Goal: Information Seeking & Learning: Learn about a topic

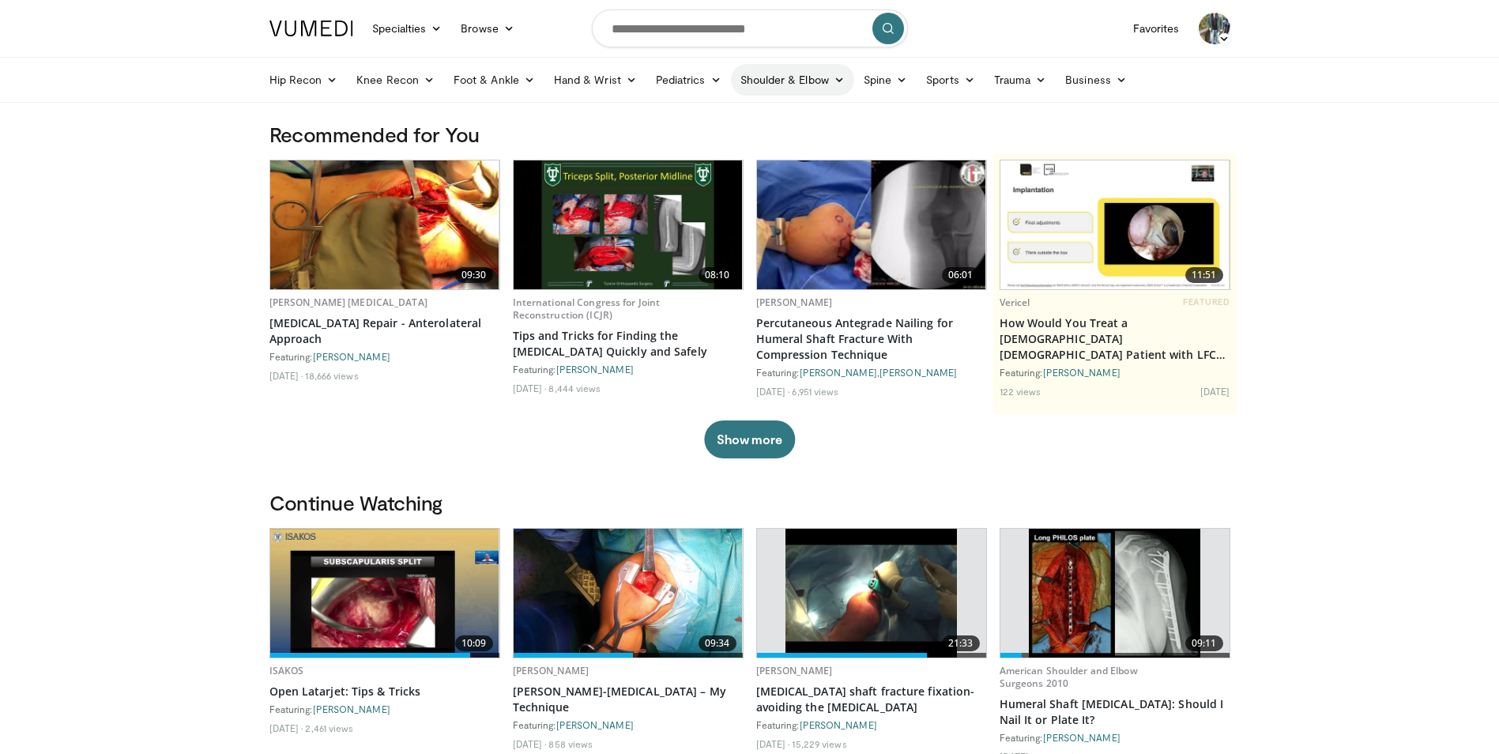
click at [817, 78] on link "Shoulder & Elbow" at bounding box center [792, 80] width 123 height 32
click at [733, 153] on link "Shoulder" at bounding box center [759, 142] width 188 height 25
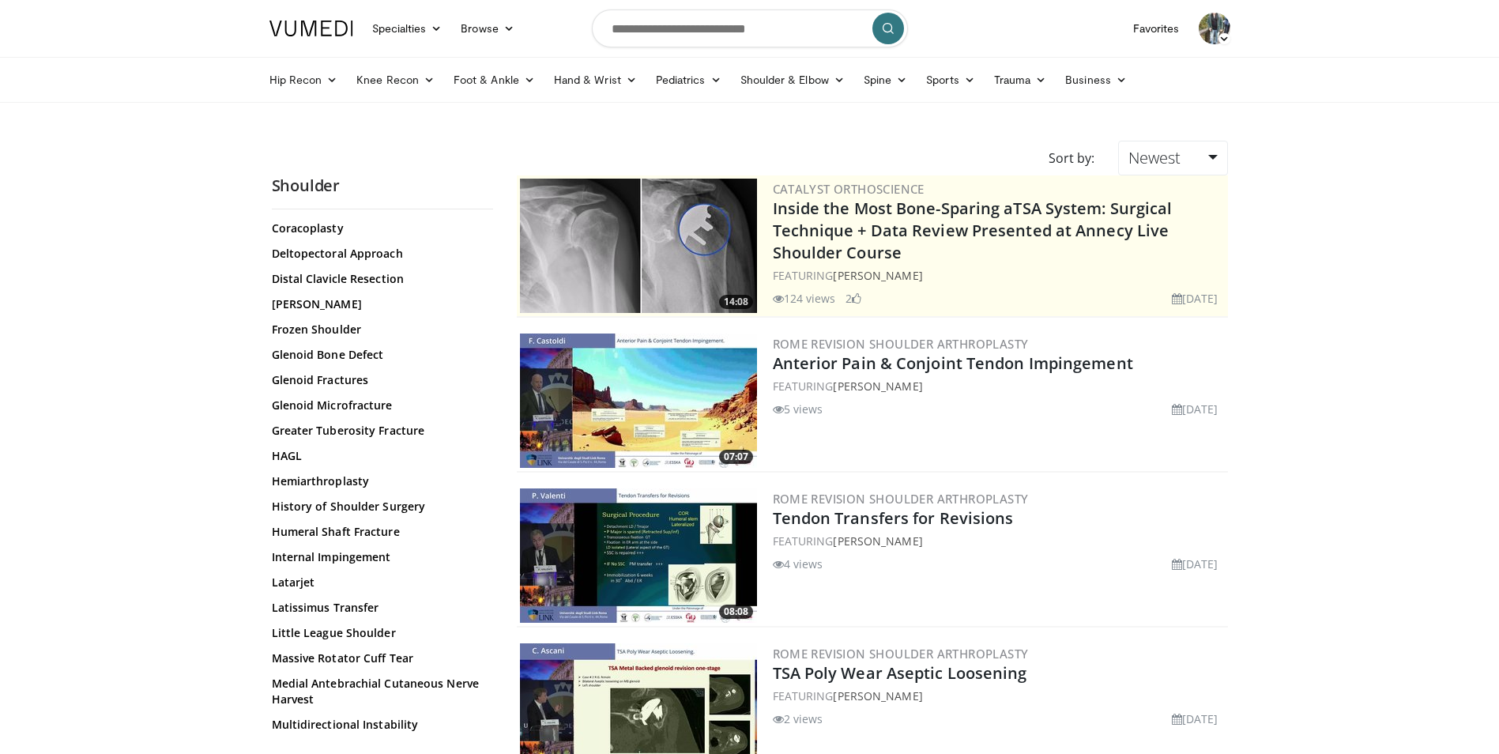
scroll to position [632, 0]
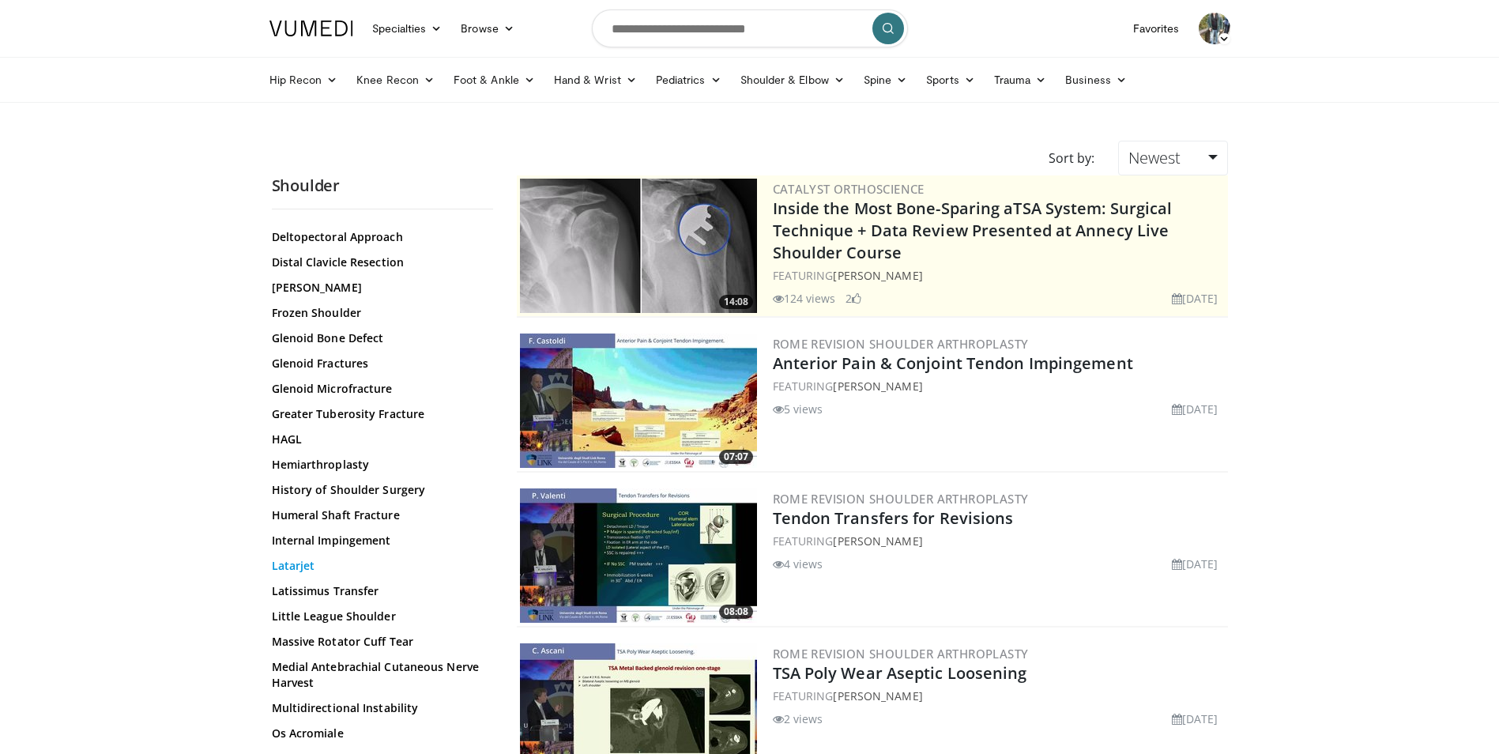
click at [297, 569] on link "Latarjet" at bounding box center [378, 566] width 213 height 16
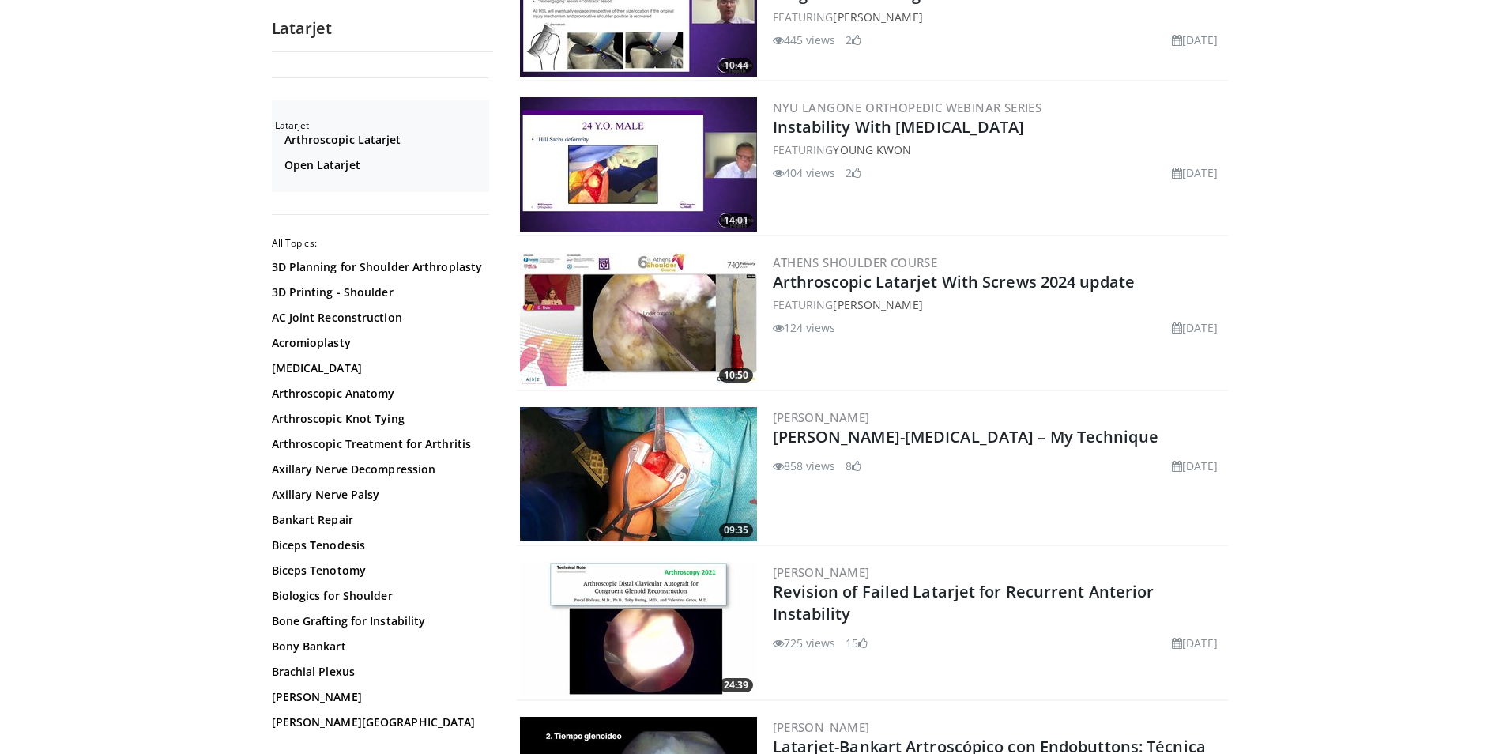
scroll to position [1976, 0]
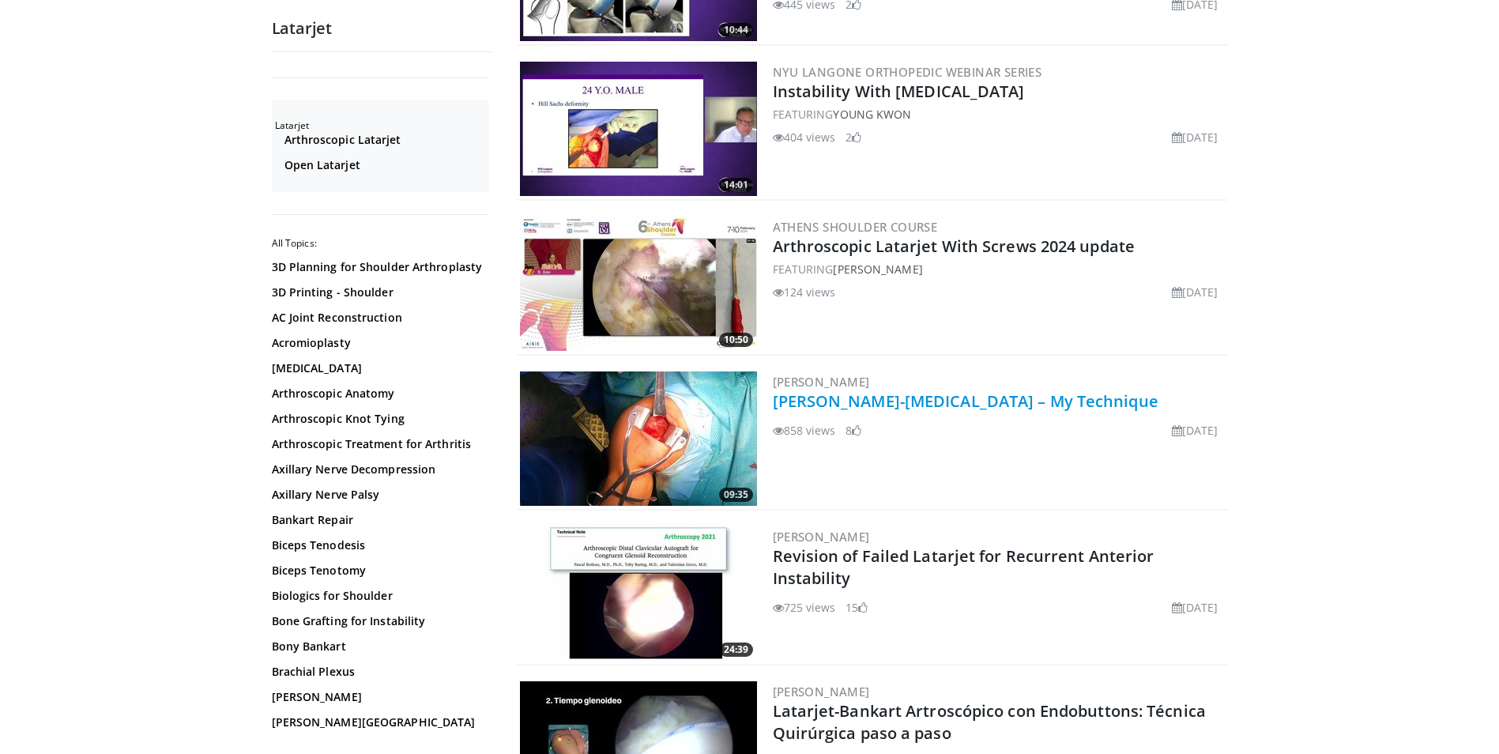
click at [823, 399] on link "[PERSON_NAME]-[MEDICAL_DATA] – My Technique" at bounding box center [966, 400] width 386 height 21
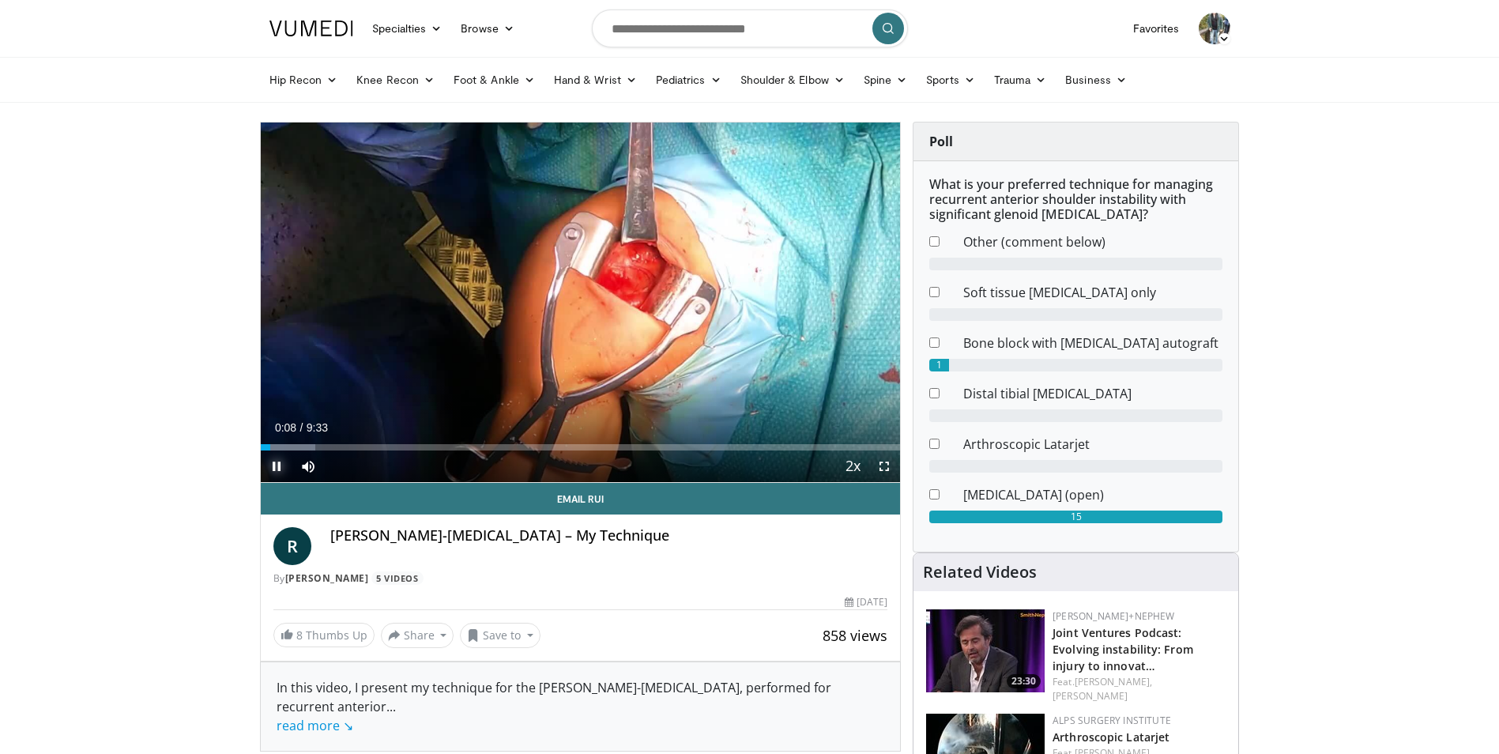
click at [268, 469] on span "Video Player" at bounding box center [277, 466] width 32 height 32
click at [269, 468] on span "Video Player" at bounding box center [277, 466] width 32 height 32
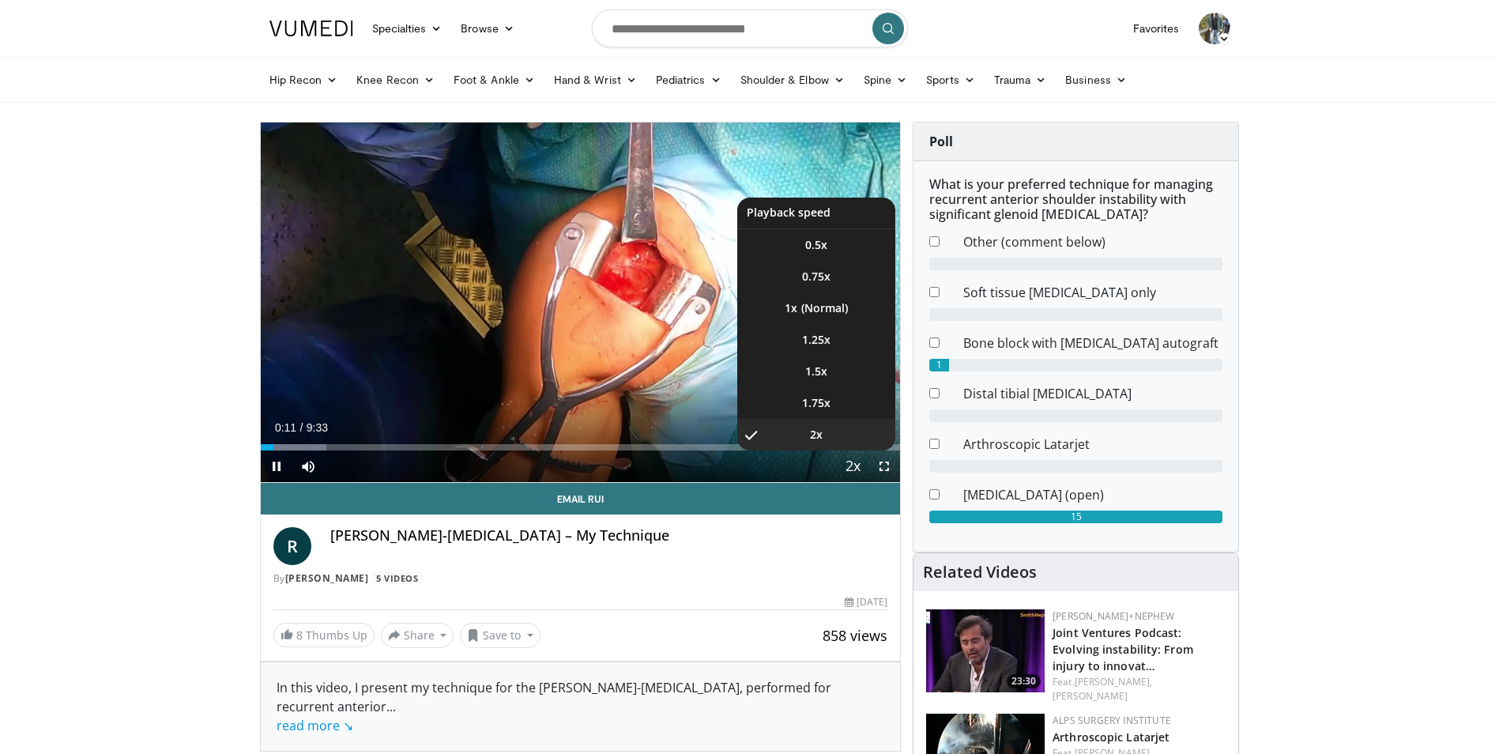
click at [855, 462] on span "Video Player" at bounding box center [853, 467] width 22 height 32
click at [812, 368] on span "1.5x" at bounding box center [816, 372] width 22 height 16
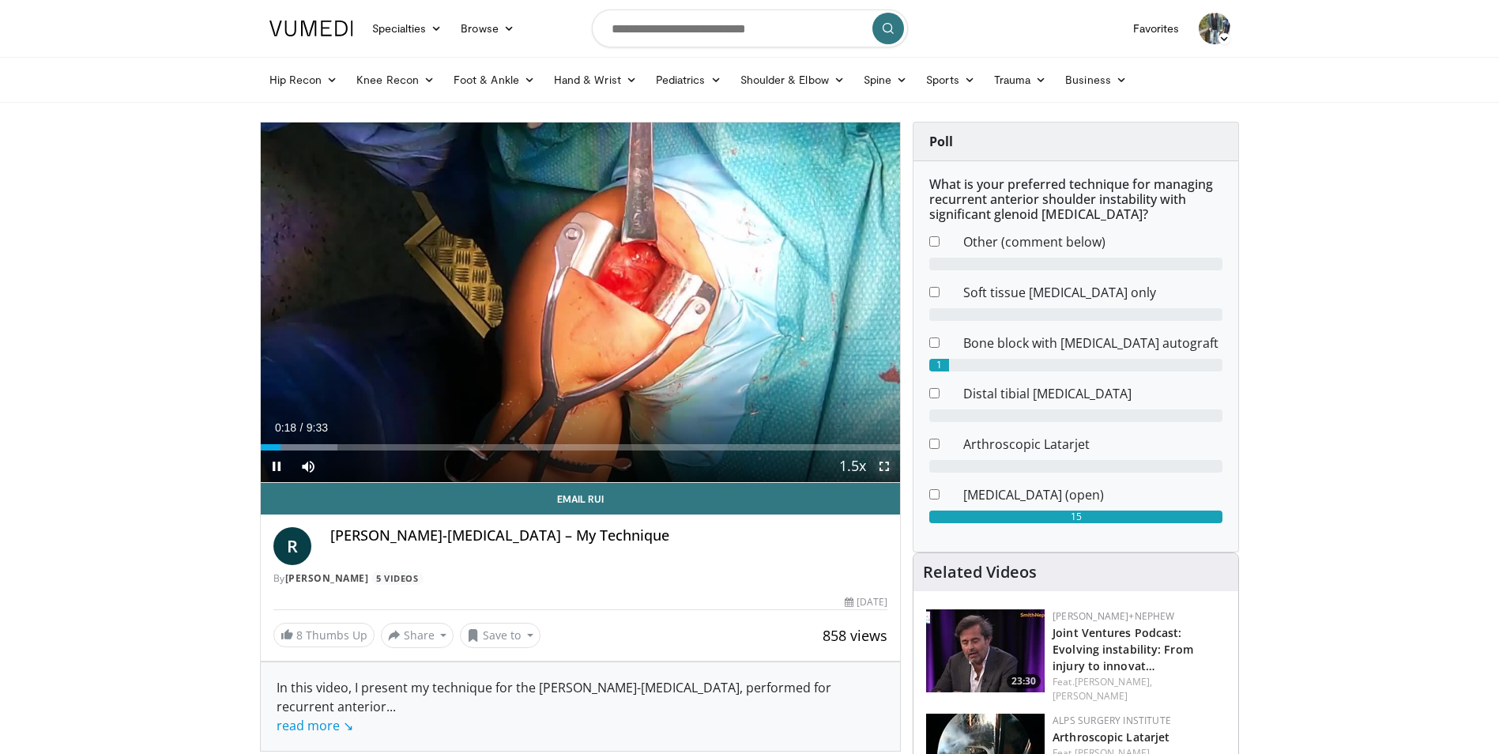
click at [886, 467] on span "Video Player" at bounding box center [885, 466] width 32 height 32
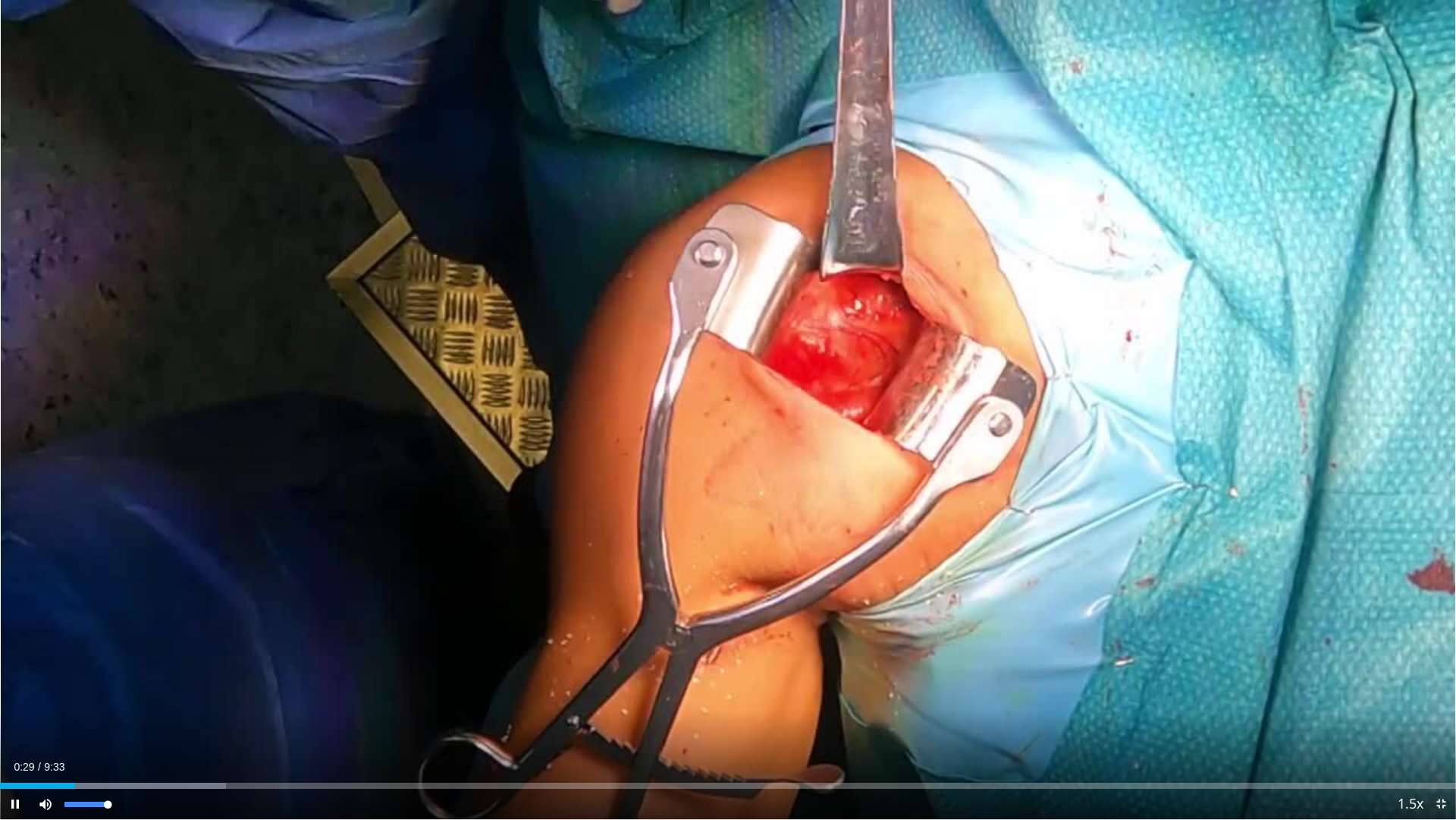
click at [119, 723] on div "Mute 100%" at bounding box center [84, 804] width 107 height 31
click at [49, 723] on span "Video Player" at bounding box center [46, 804] width 31 height 31
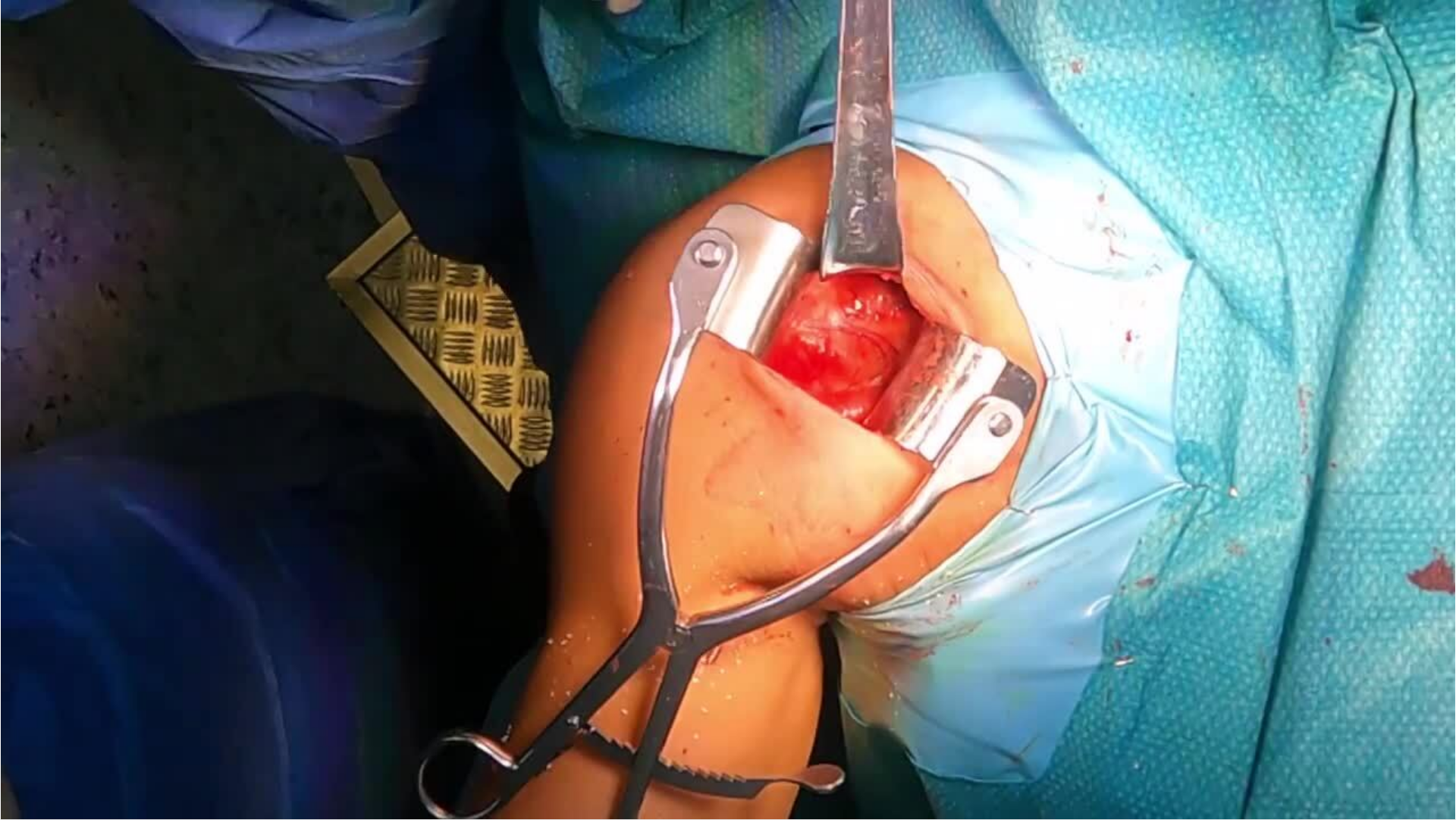
click at [49, 723] on video-js "**********" at bounding box center [728, 410] width 1456 height 820
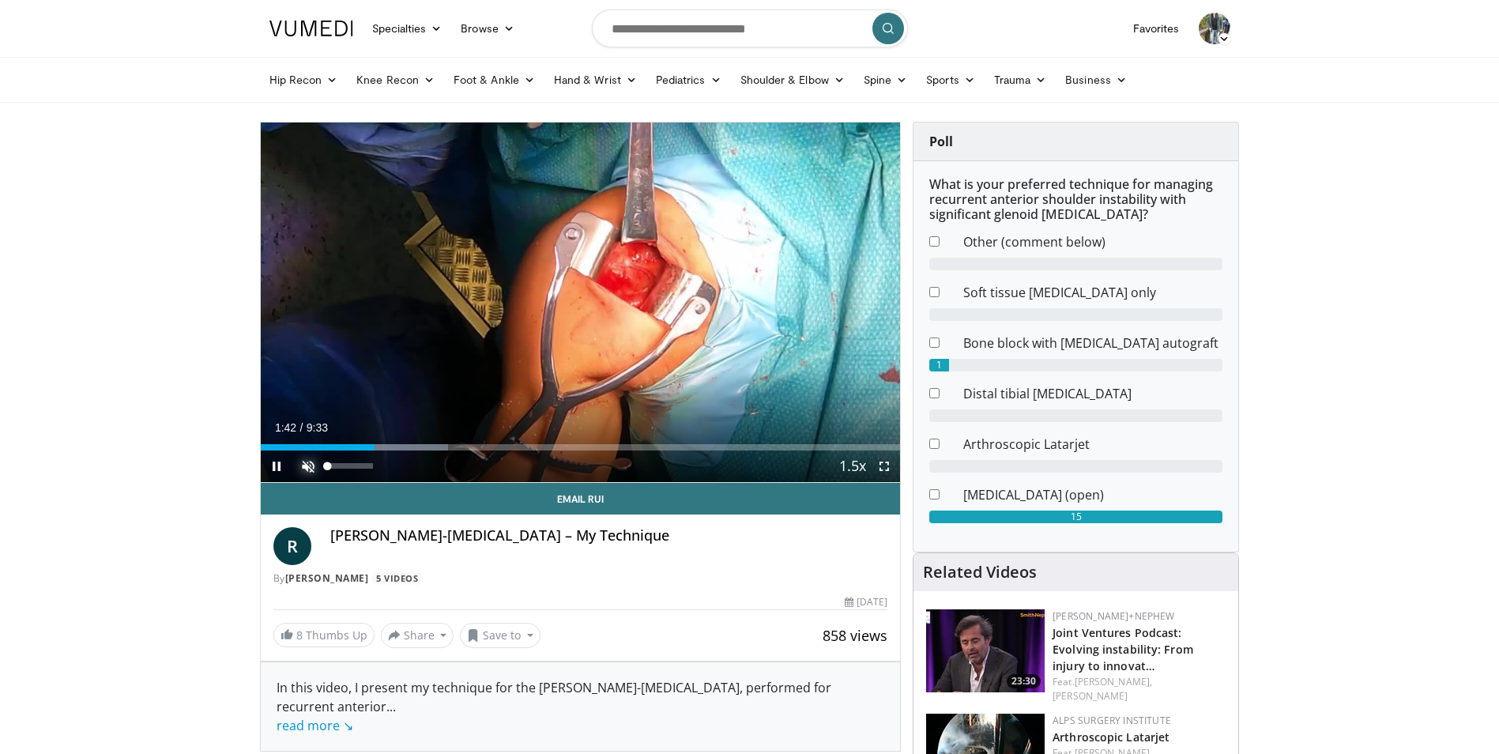
click at [307, 464] on span "Video Player" at bounding box center [308, 466] width 32 height 32
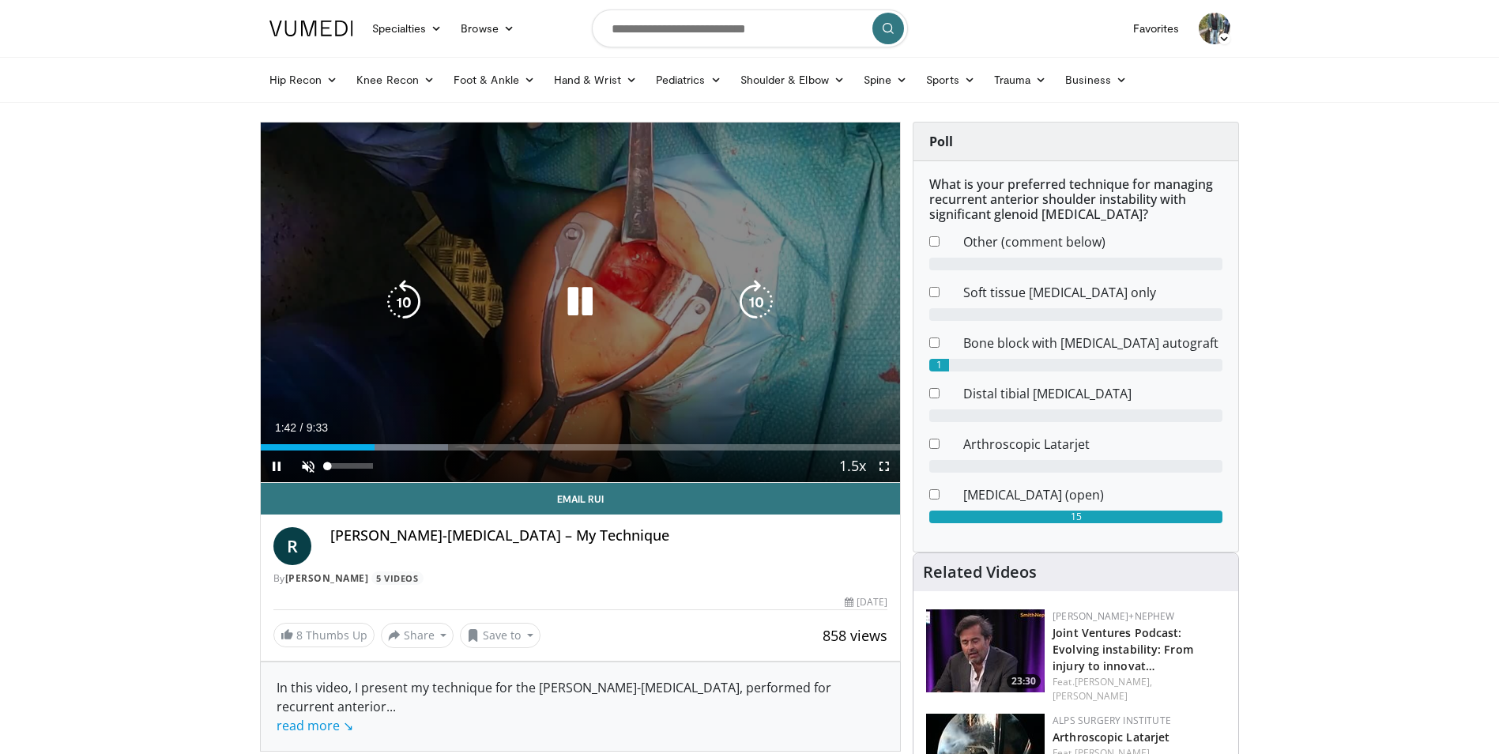
click at [307, 464] on video-js "**********" at bounding box center [581, 302] width 640 height 360
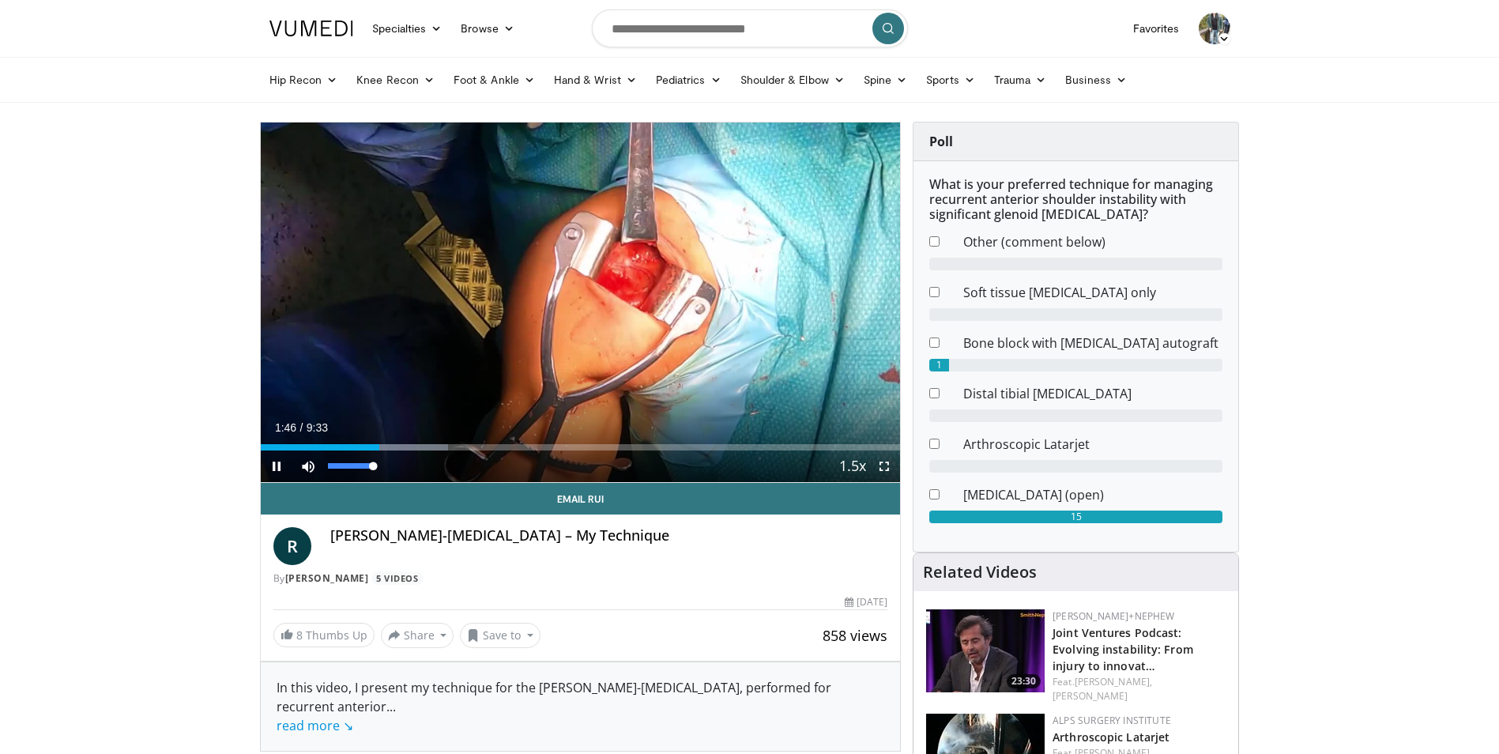
click at [379, 473] on div "Mute 100%" at bounding box center [347, 466] width 111 height 32
click at [880, 462] on span "Video Player" at bounding box center [885, 466] width 32 height 32
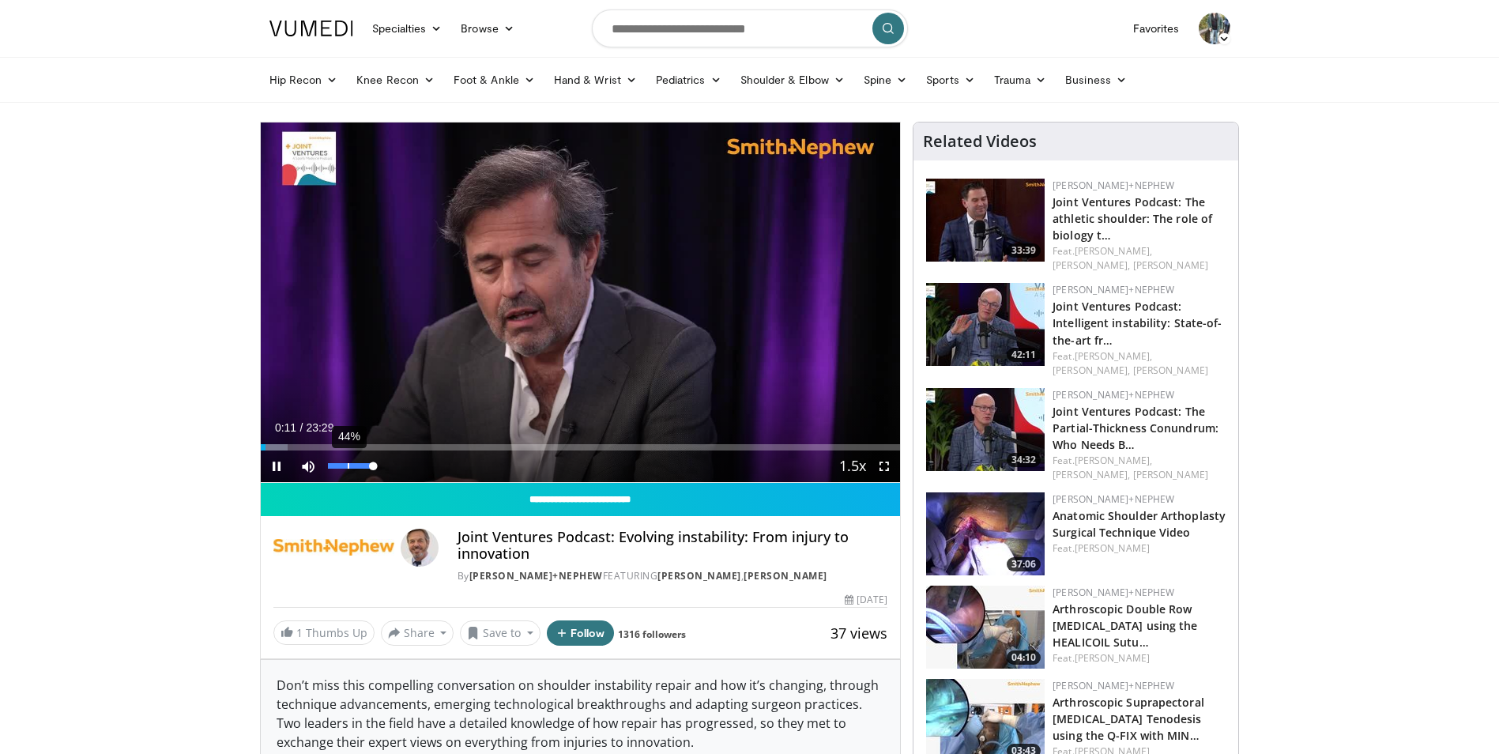
click at [347, 469] on div "44%" at bounding box center [350, 466] width 55 height 32
click at [308, 463] on span "Video Player" at bounding box center [308, 466] width 32 height 32
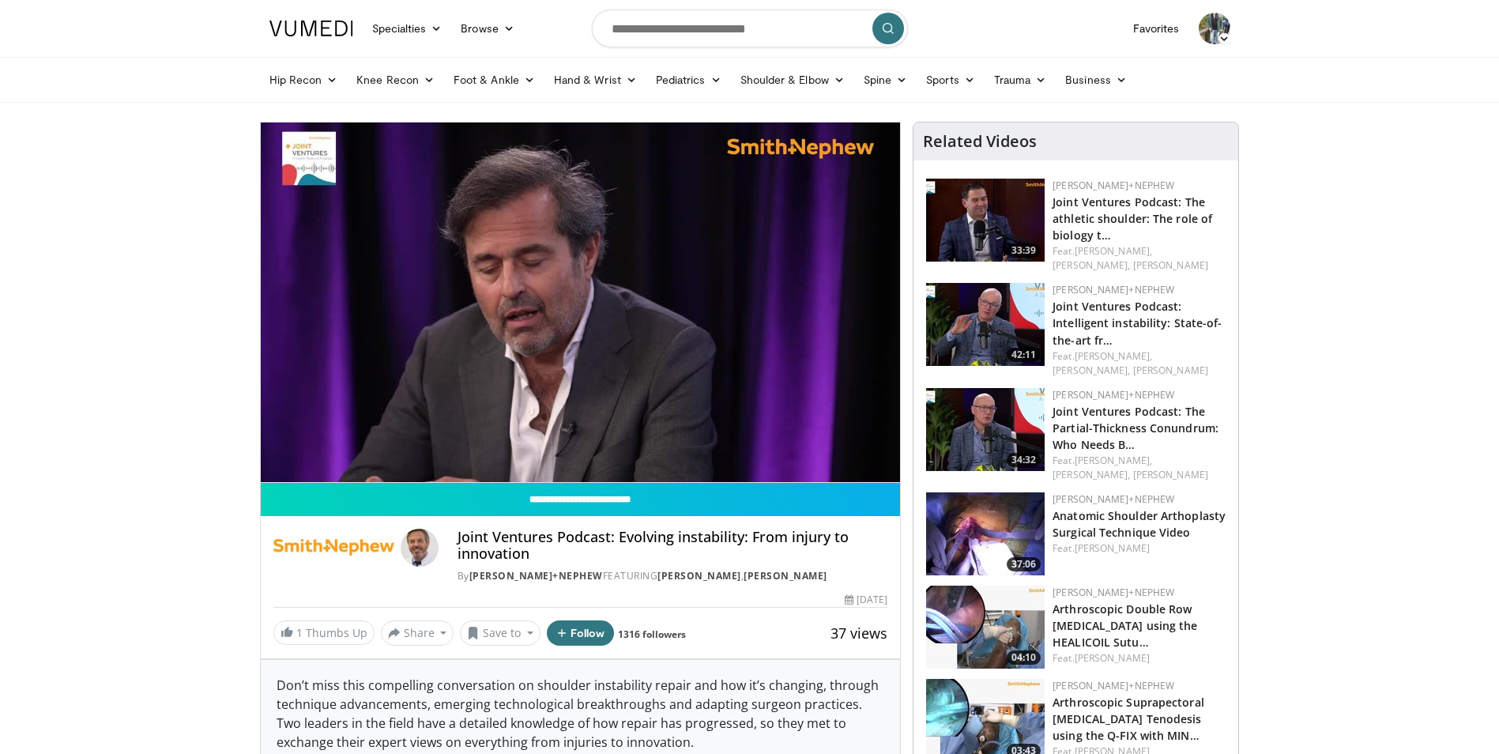
click at [308, 463] on video-js "**********" at bounding box center [581, 302] width 640 height 360
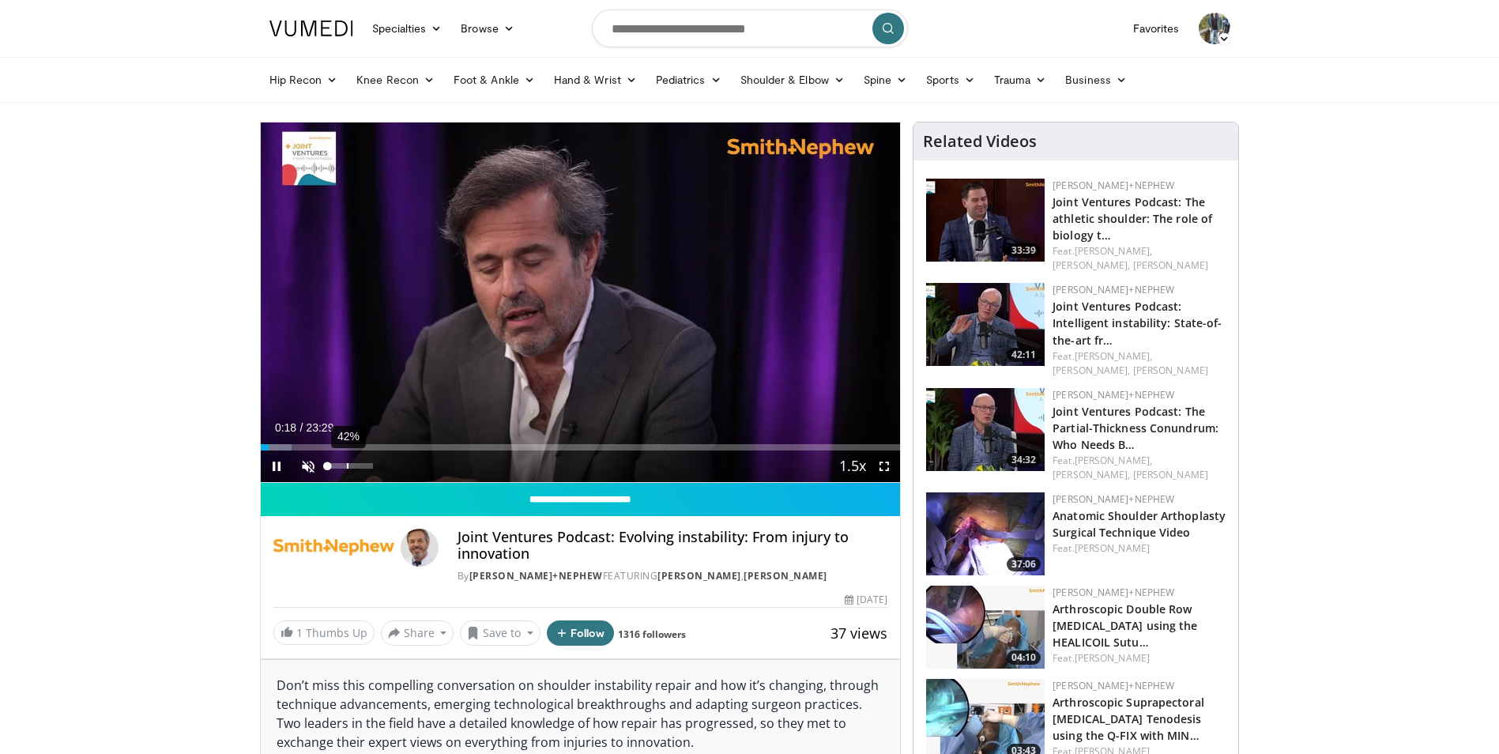
click at [347, 469] on div "42%" at bounding box center [350, 466] width 55 height 32
click at [308, 465] on span "Video Player" at bounding box center [308, 466] width 32 height 32
click at [347, 468] on div "40%" at bounding box center [350, 466] width 45 height 6
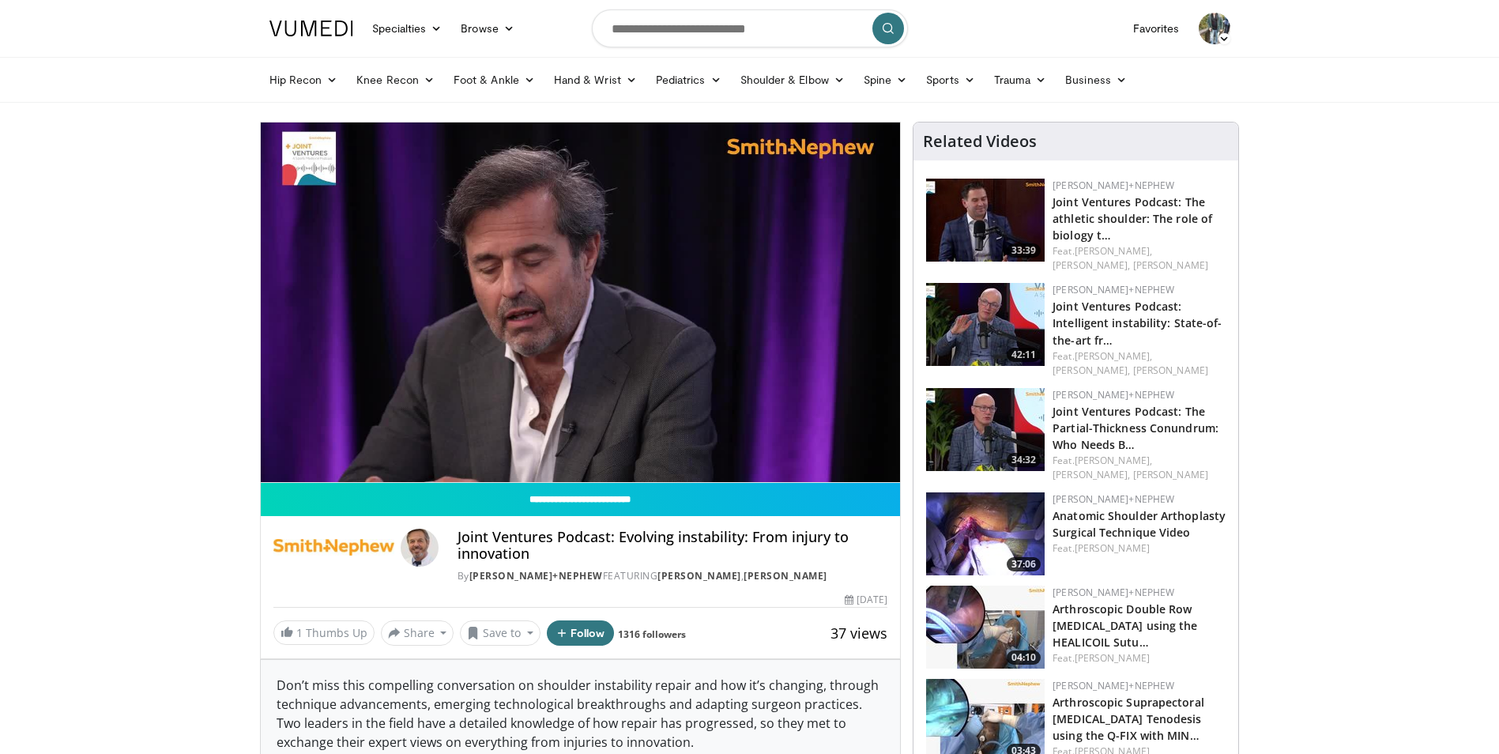
click at [335, 464] on video-js "**********" at bounding box center [581, 302] width 640 height 360
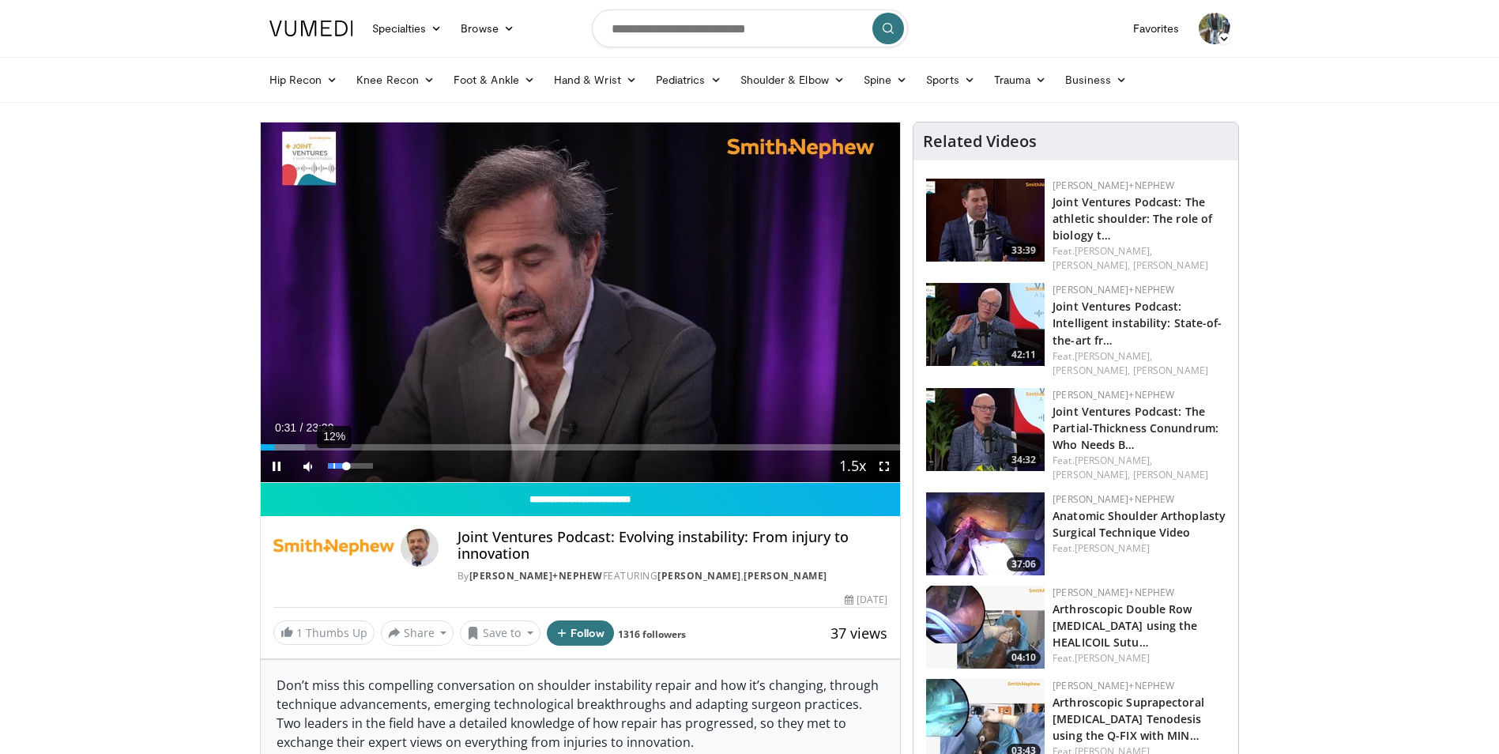
click at [334, 471] on div "12%" at bounding box center [350, 466] width 55 height 32
click at [335, 465] on div "16%" at bounding box center [350, 466] width 45 height 6
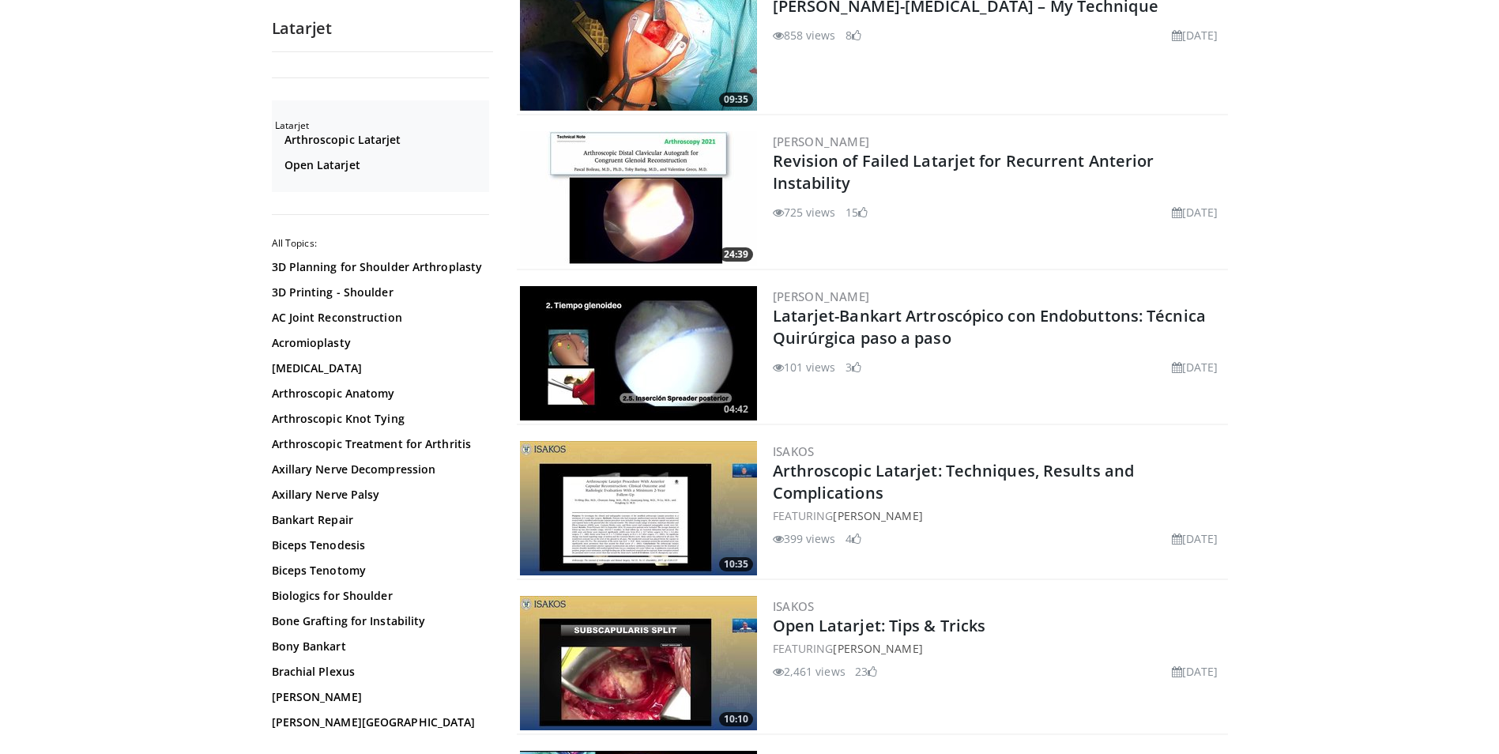
scroll to position [2450, 0]
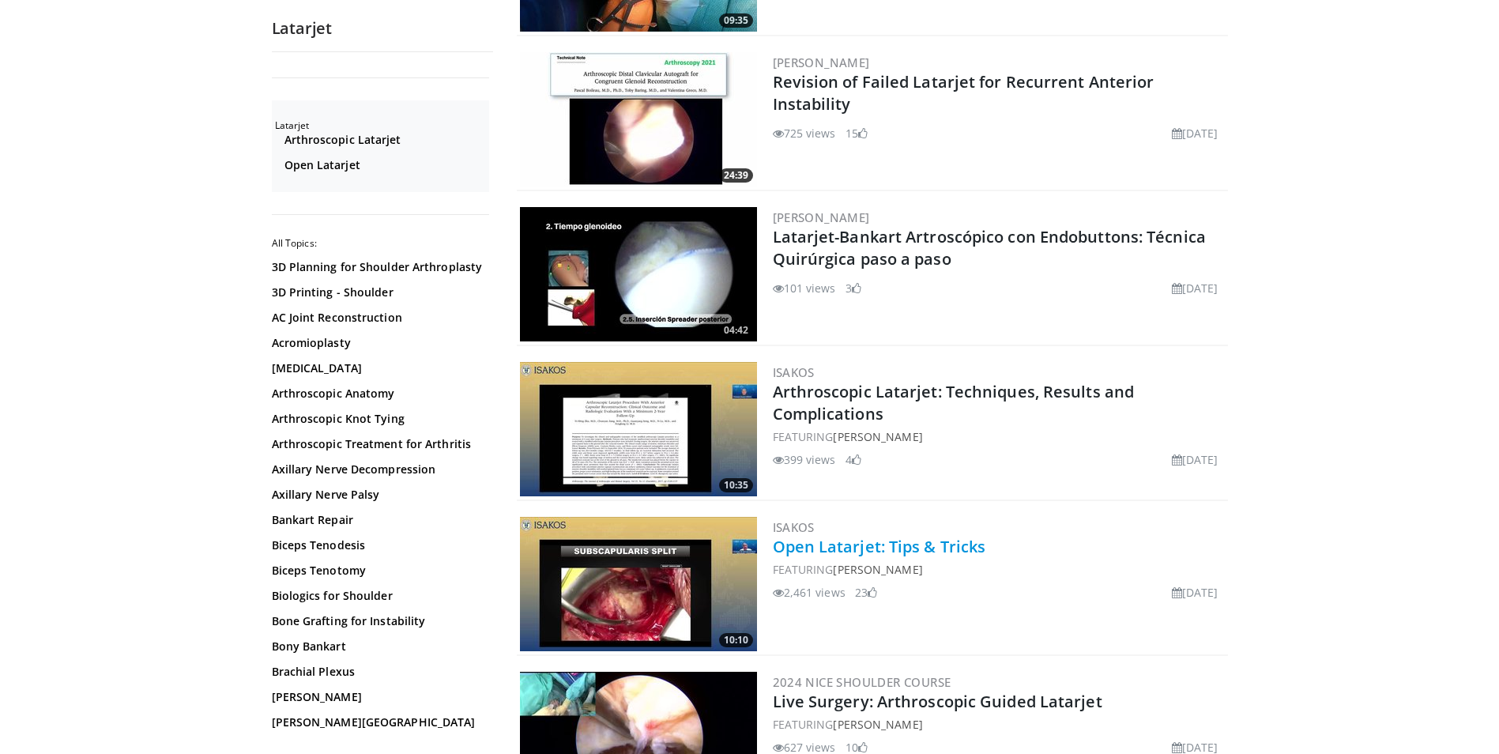
click at [813, 545] on link "Open Latarjet: Tips & Tricks" at bounding box center [879, 546] width 213 height 21
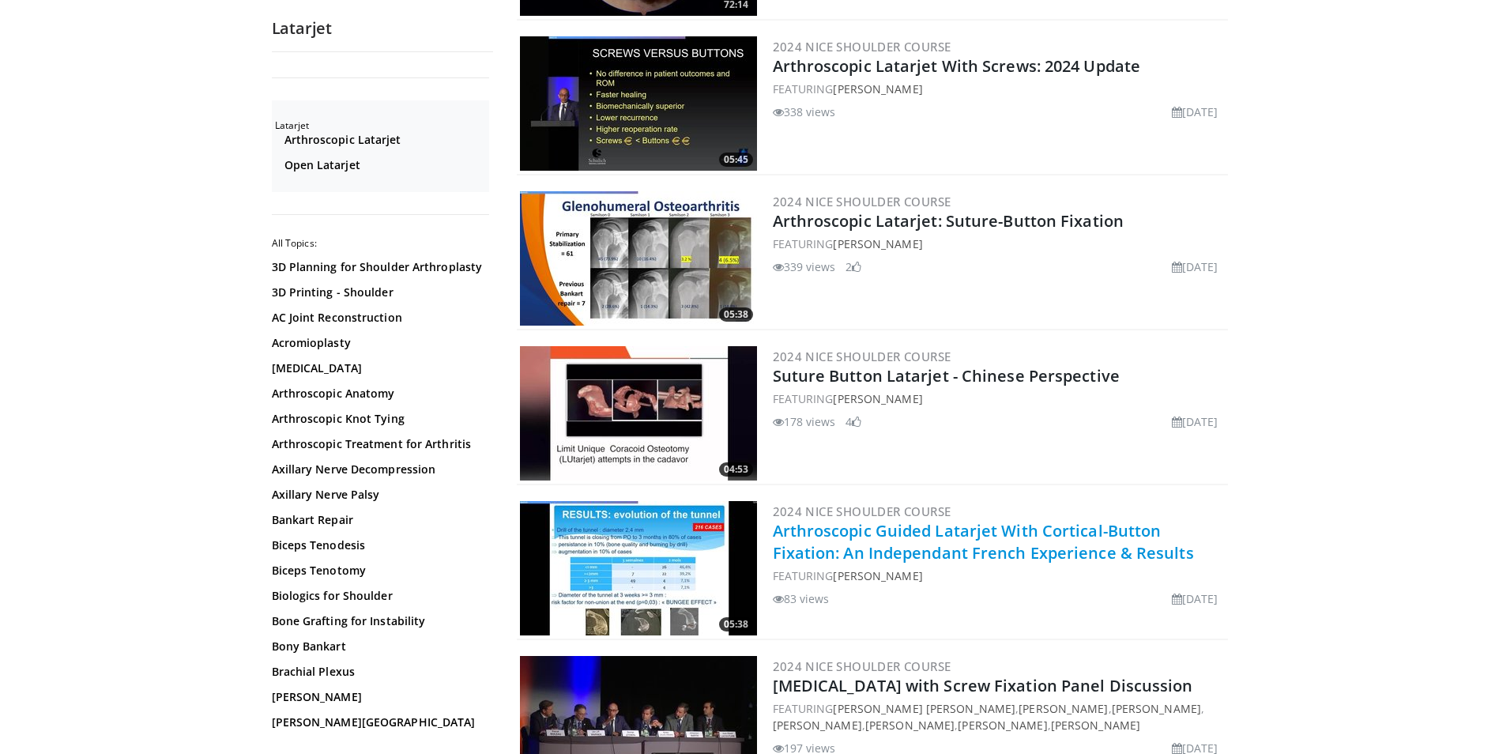
scroll to position [3398, 0]
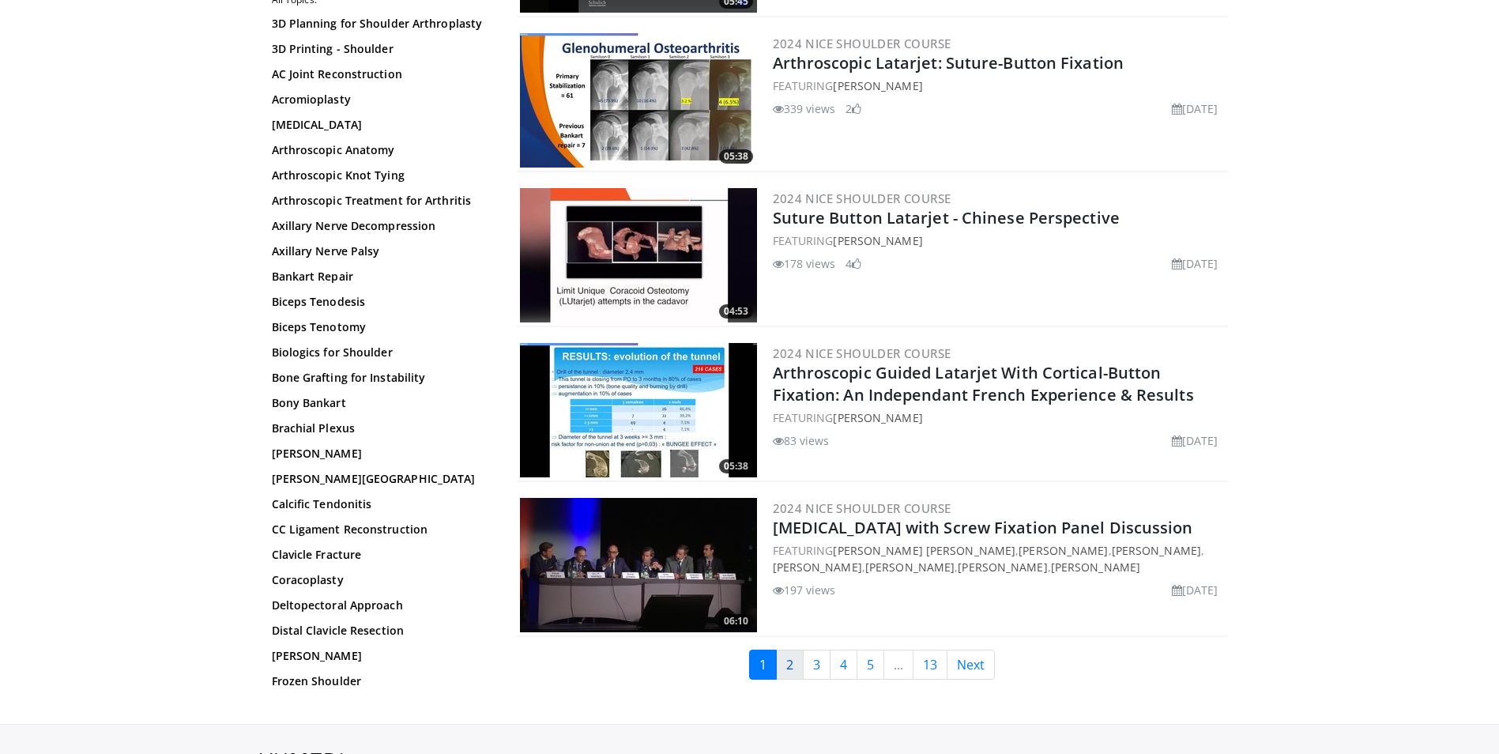
click at [786, 665] on link "2" at bounding box center [790, 665] width 28 height 30
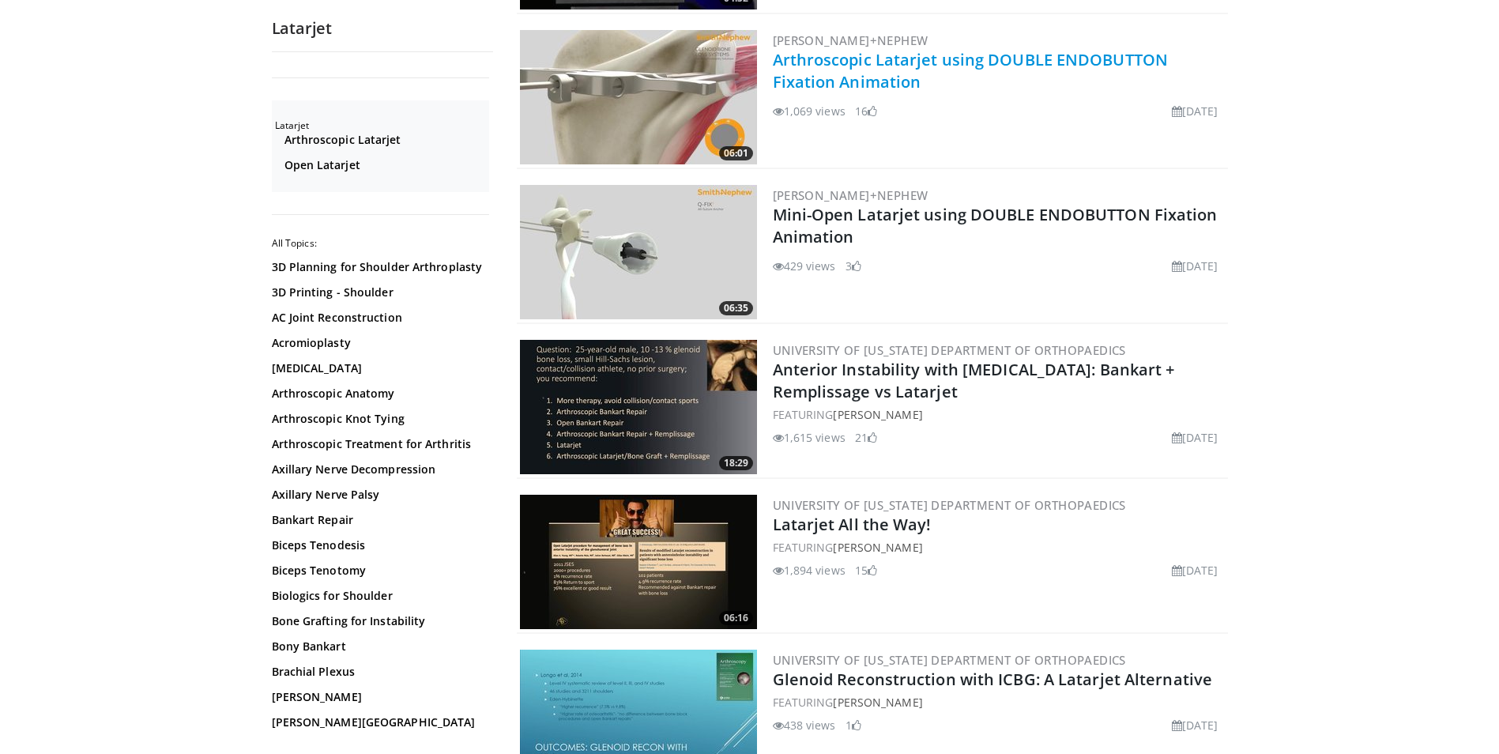
scroll to position [948, 0]
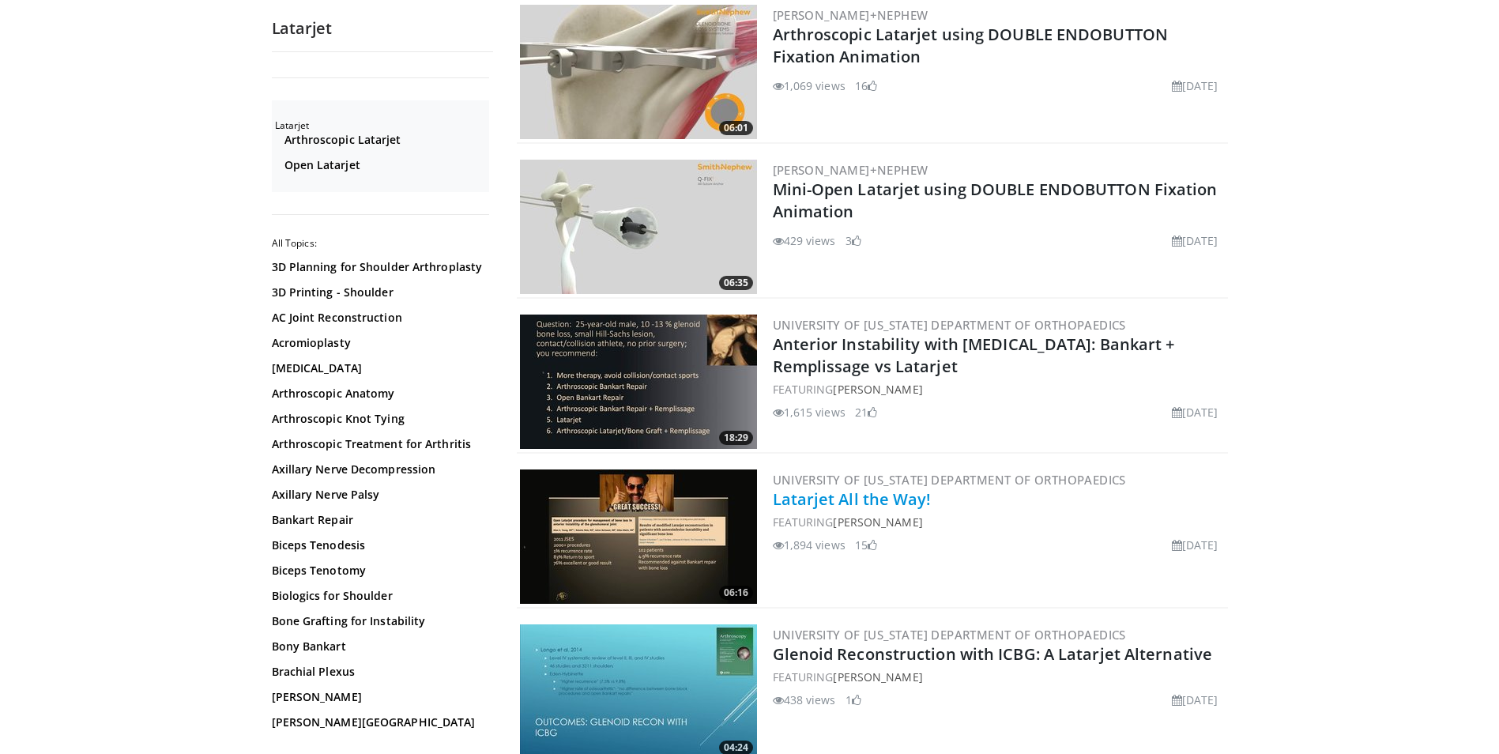
click at [850, 493] on link "Latarjet All the Way!" at bounding box center [852, 498] width 159 height 21
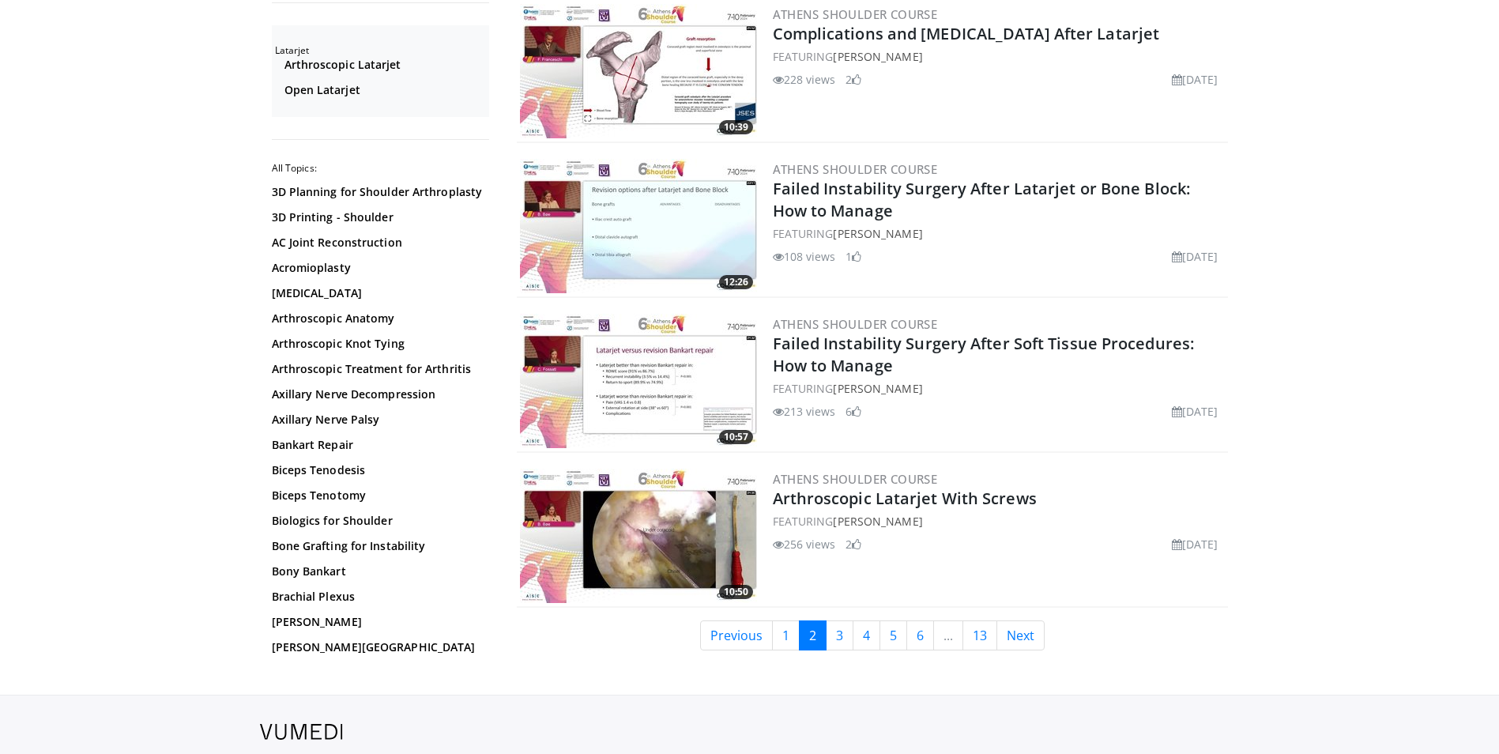
scroll to position [3477, 0]
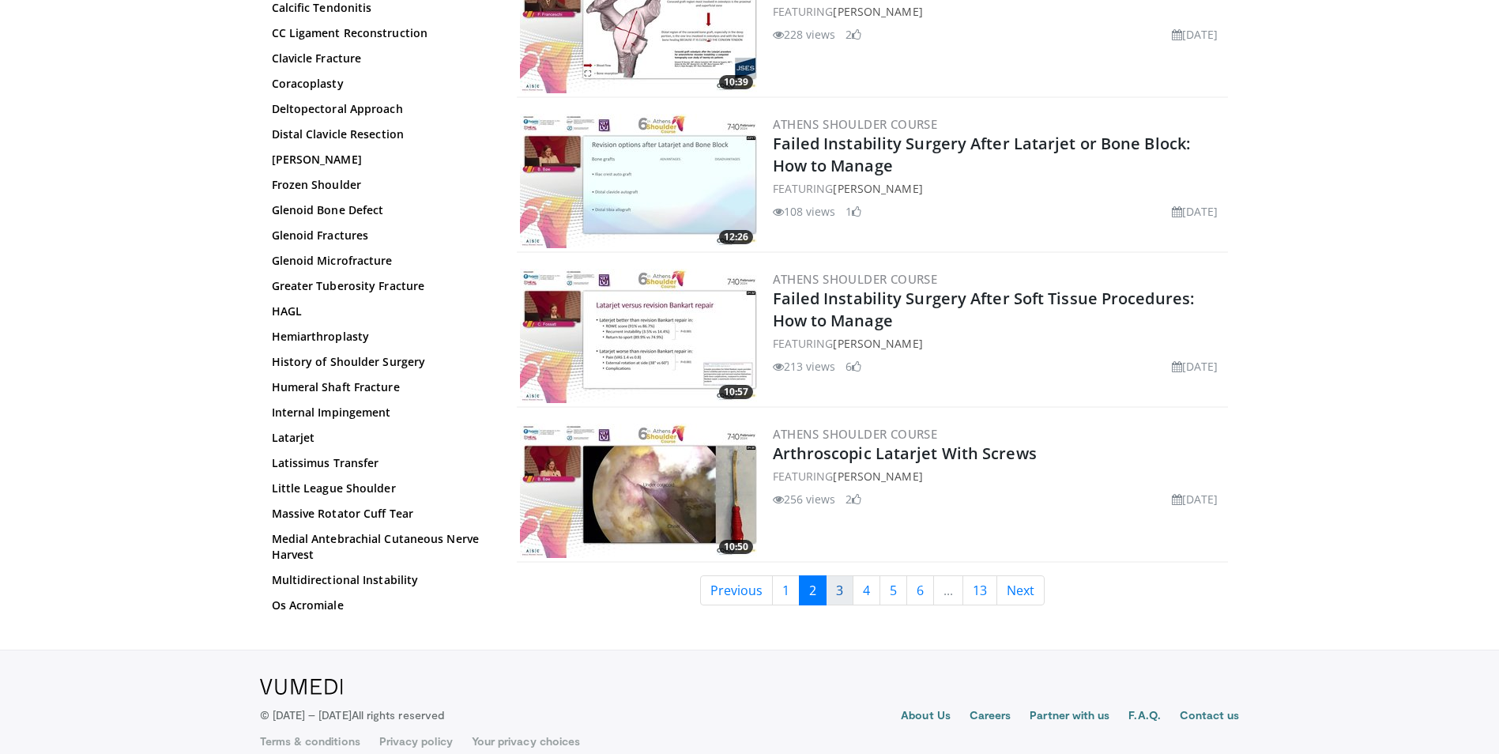
click at [835, 582] on link "3" at bounding box center [840, 590] width 28 height 30
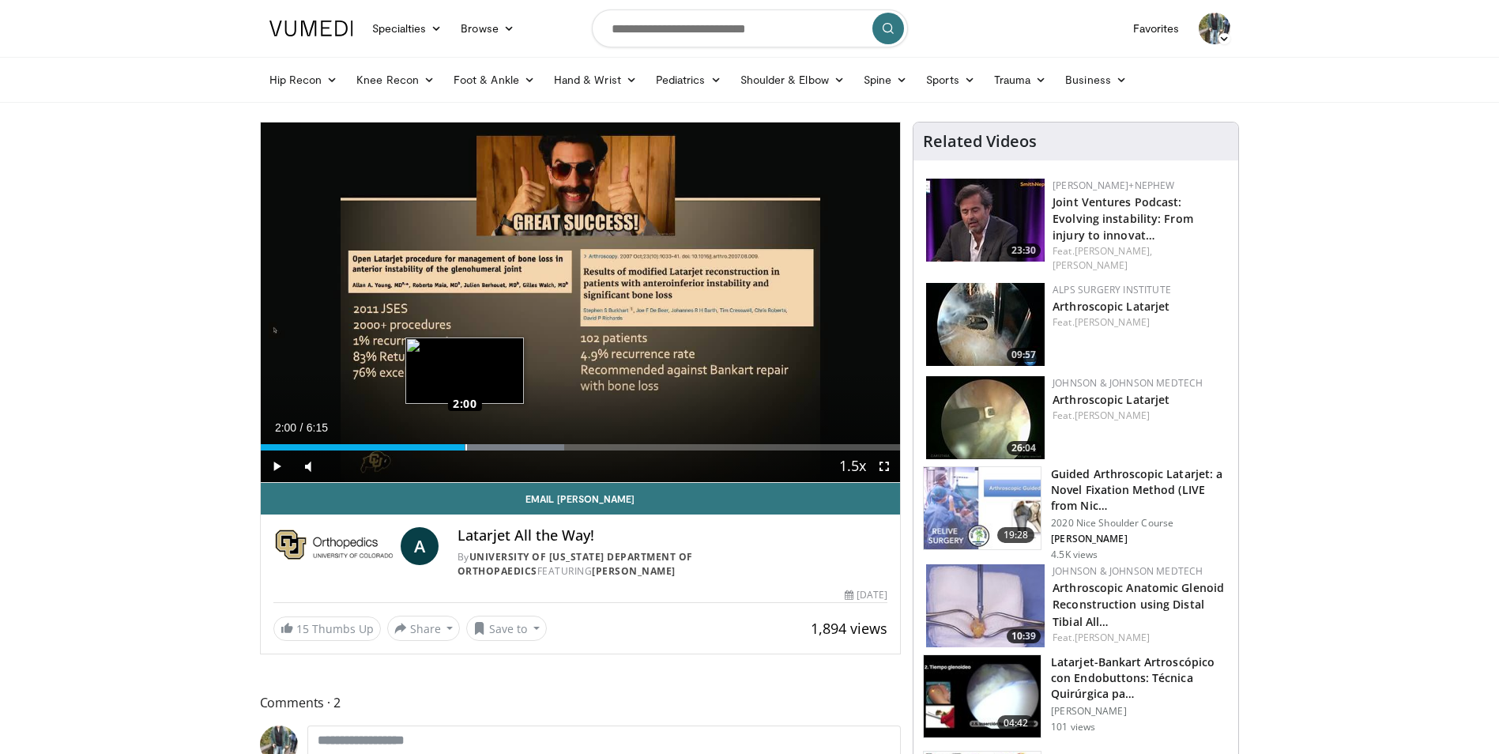
click at [465, 444] on div "Loaded : 47.54% 2:00 2:00" at bounding box center [581, 447] width 640 height 6
click at [514, 444] on div "Progress Bar" at bounding box center [517, 447] width 164 height 6
click at [541, 450] on div "Current Time 2:29 / Duration 6:15 Pause Skip Backward Skip Forward Mute Loaded …" at bounding box center [581, 466] width 640 height 32
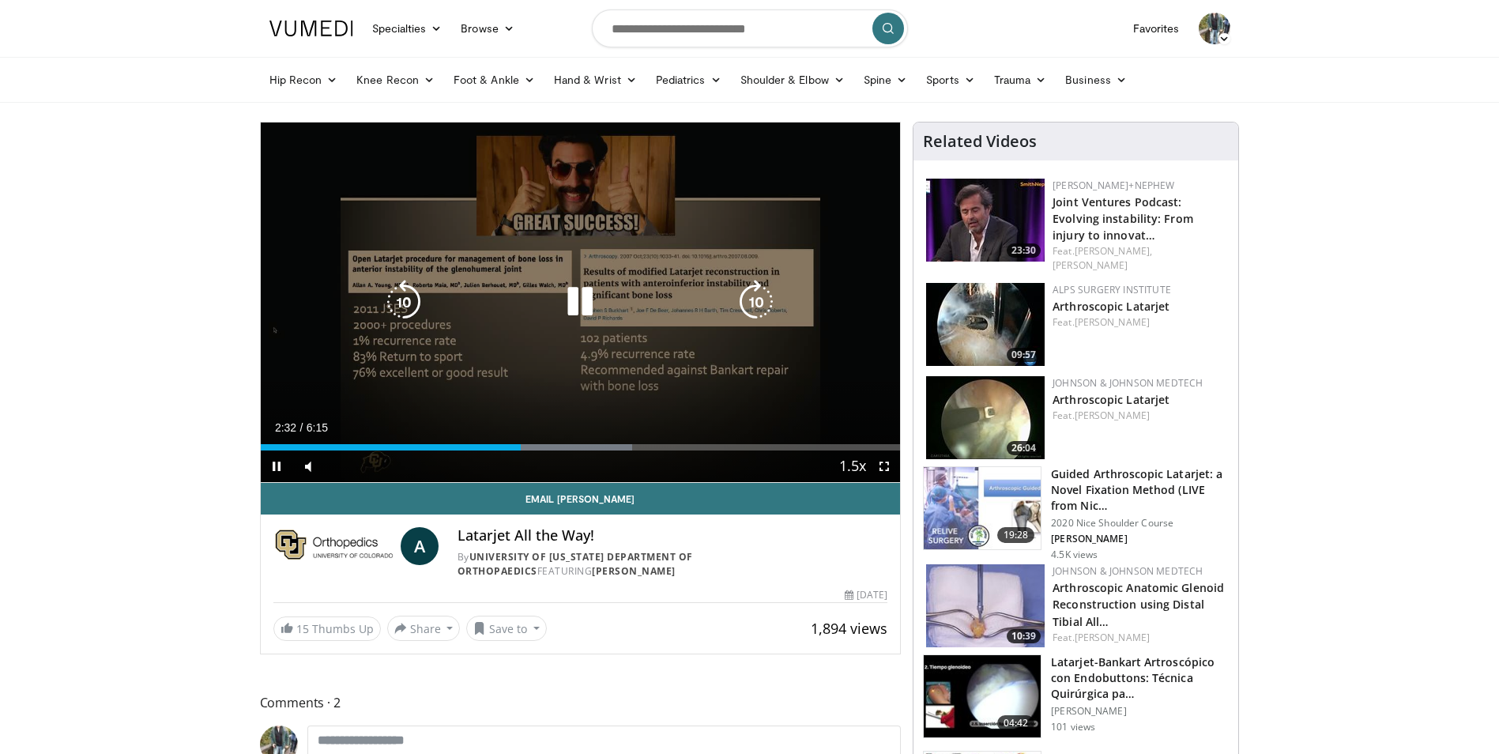
click at [583, 453] on div "Current Time 2:32 / Duration 6:15 Pause Skip Backward Skip Forward Mute Loaded …" at bounding box center [581, 466] width 640 height 32
click at [584, 450] on div "Current Time 2:33 / Duration 6:15 Pause Skip Backward Skip Forward Mute Loaded …" at bounding box center [581, 466] width 640 height 32
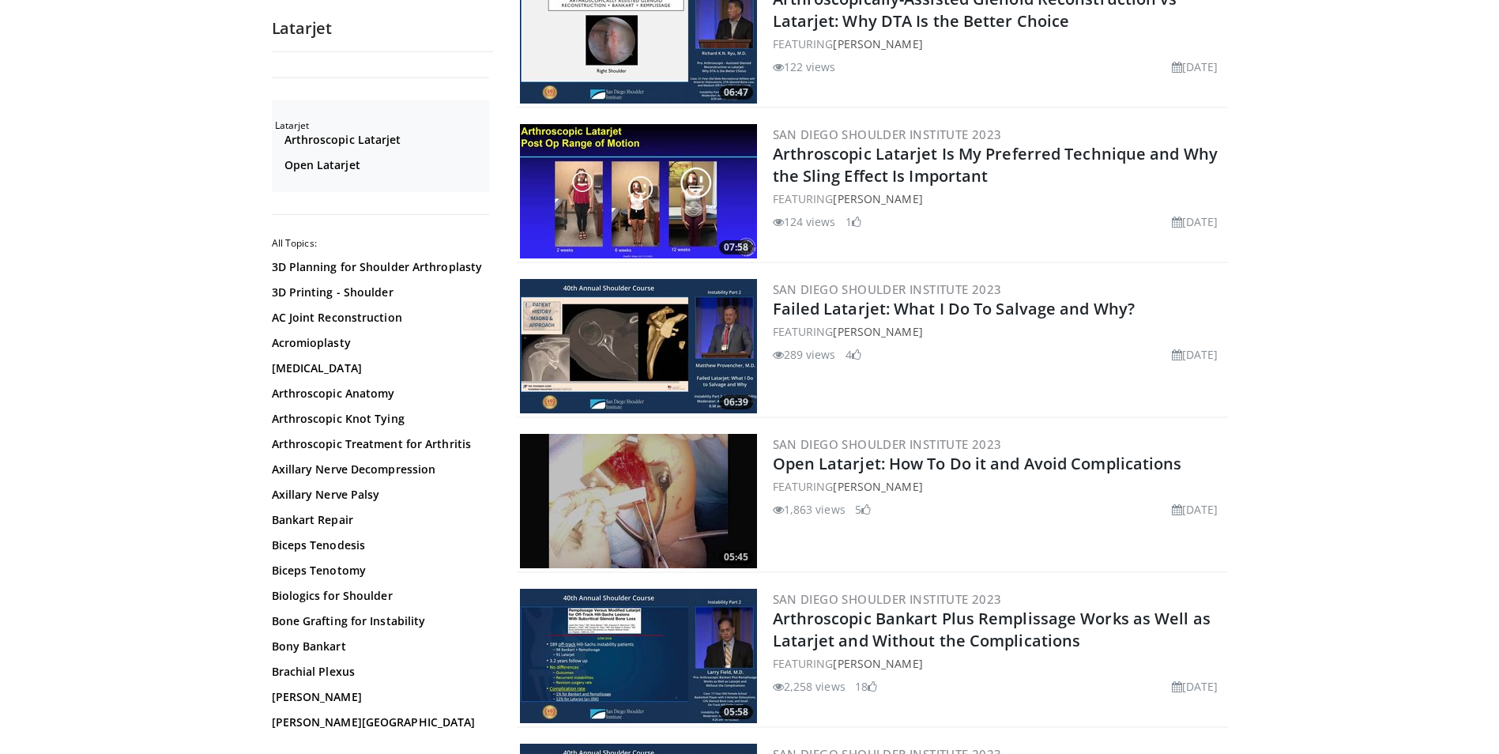
scroll to position [3161, 0]
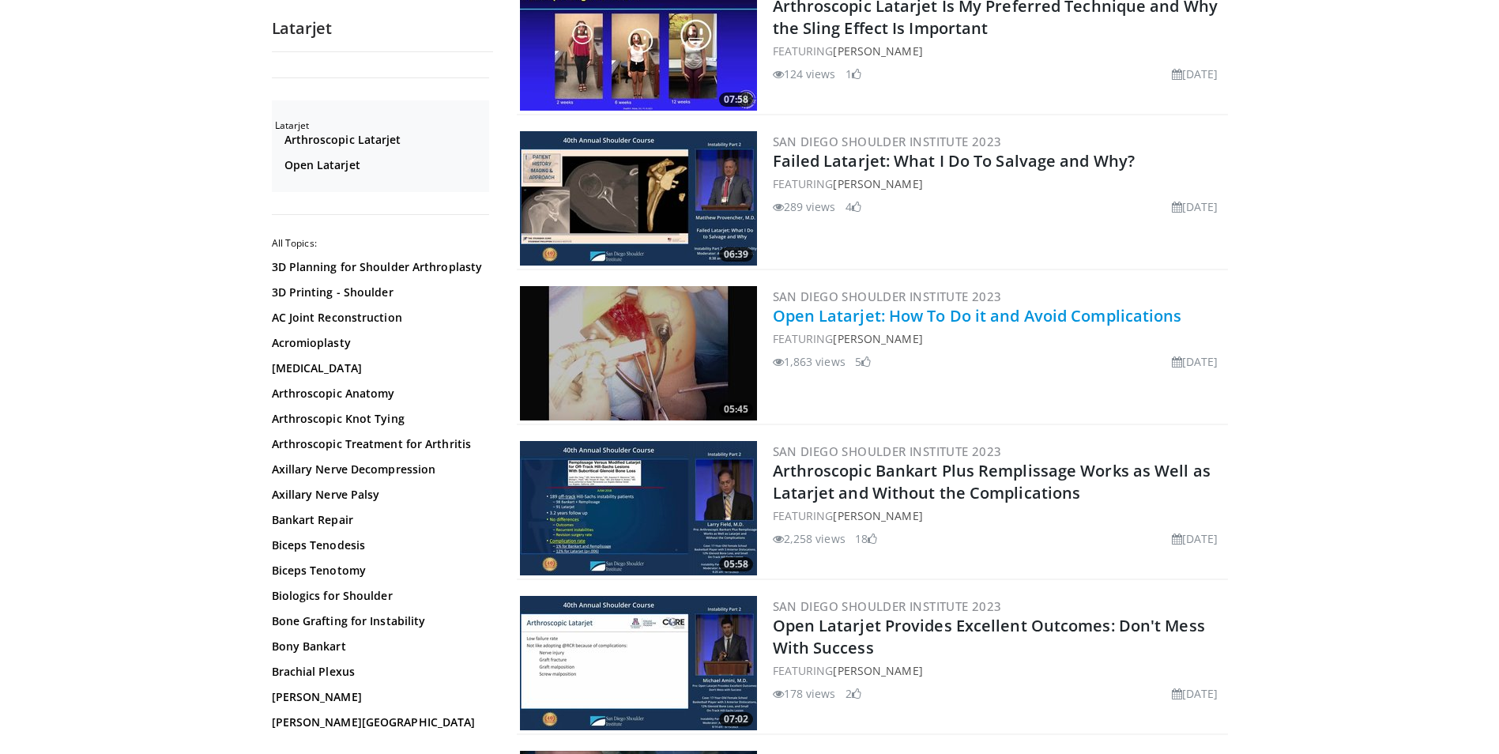
click at [869, 319] on link "Open Latarjet: How To Do it and Avoid Complications" at bounding box center [977, 315] width 409 height 21
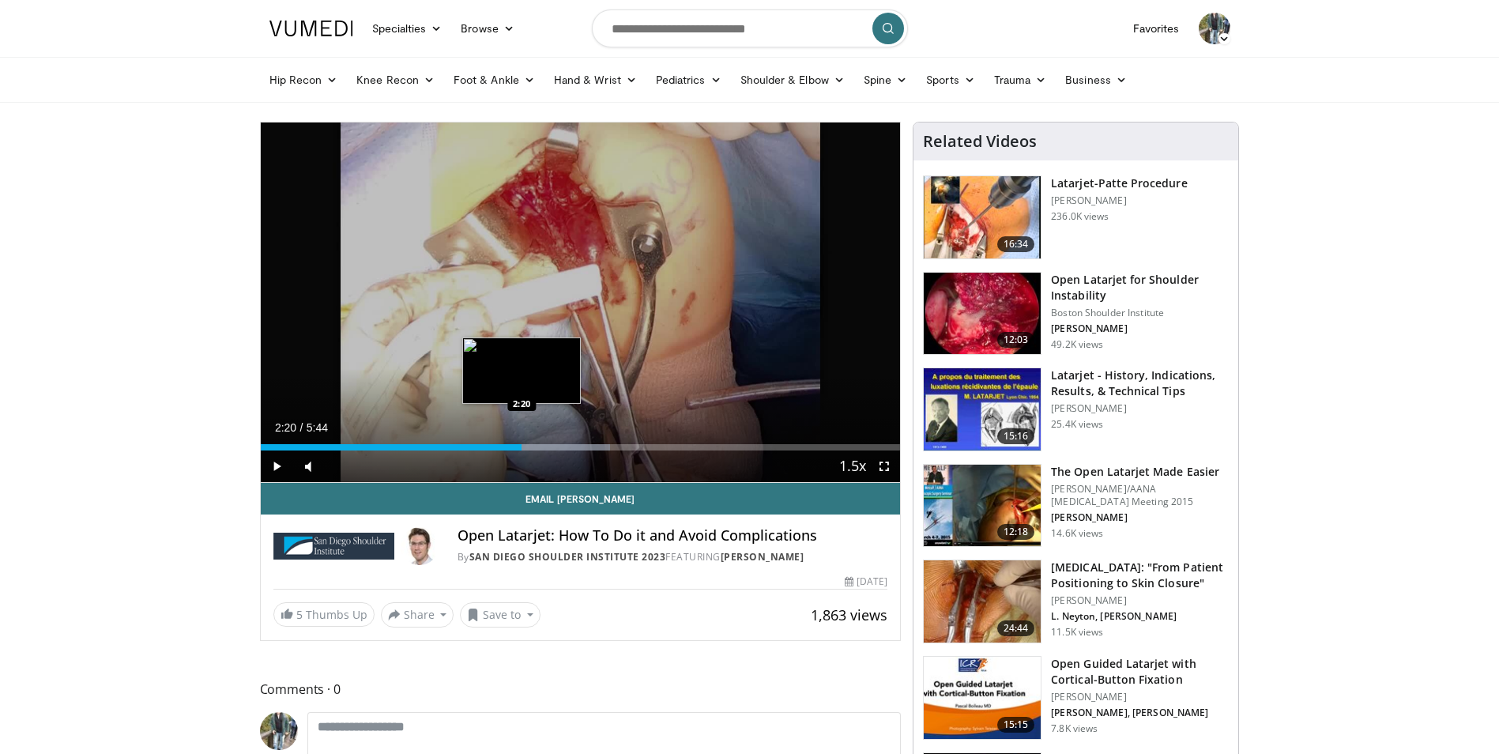
click at [522, 445] on div "Loaded : 54.63% 2:04 2:20" at bounding box center [581, 447] width 640 height 6
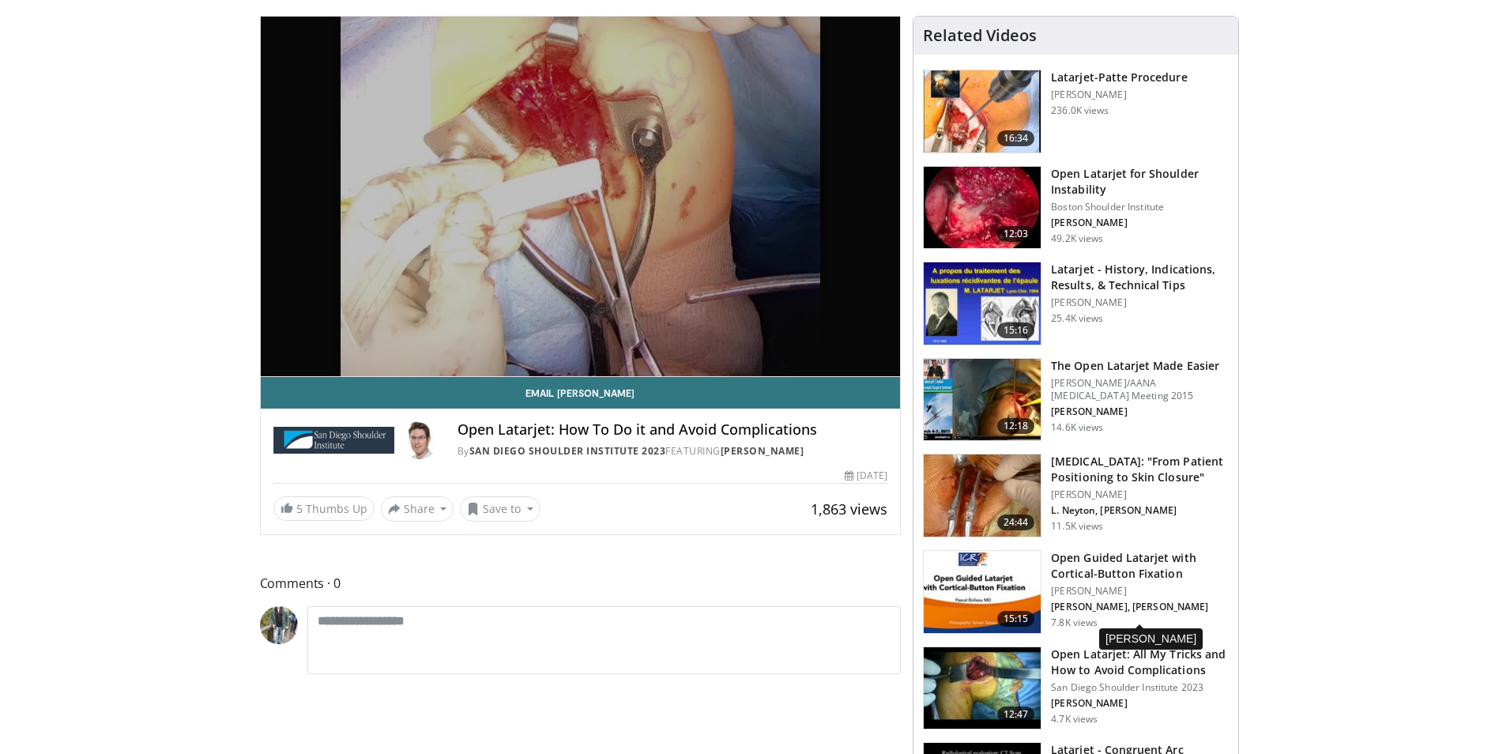
scroll to position [79, 0]
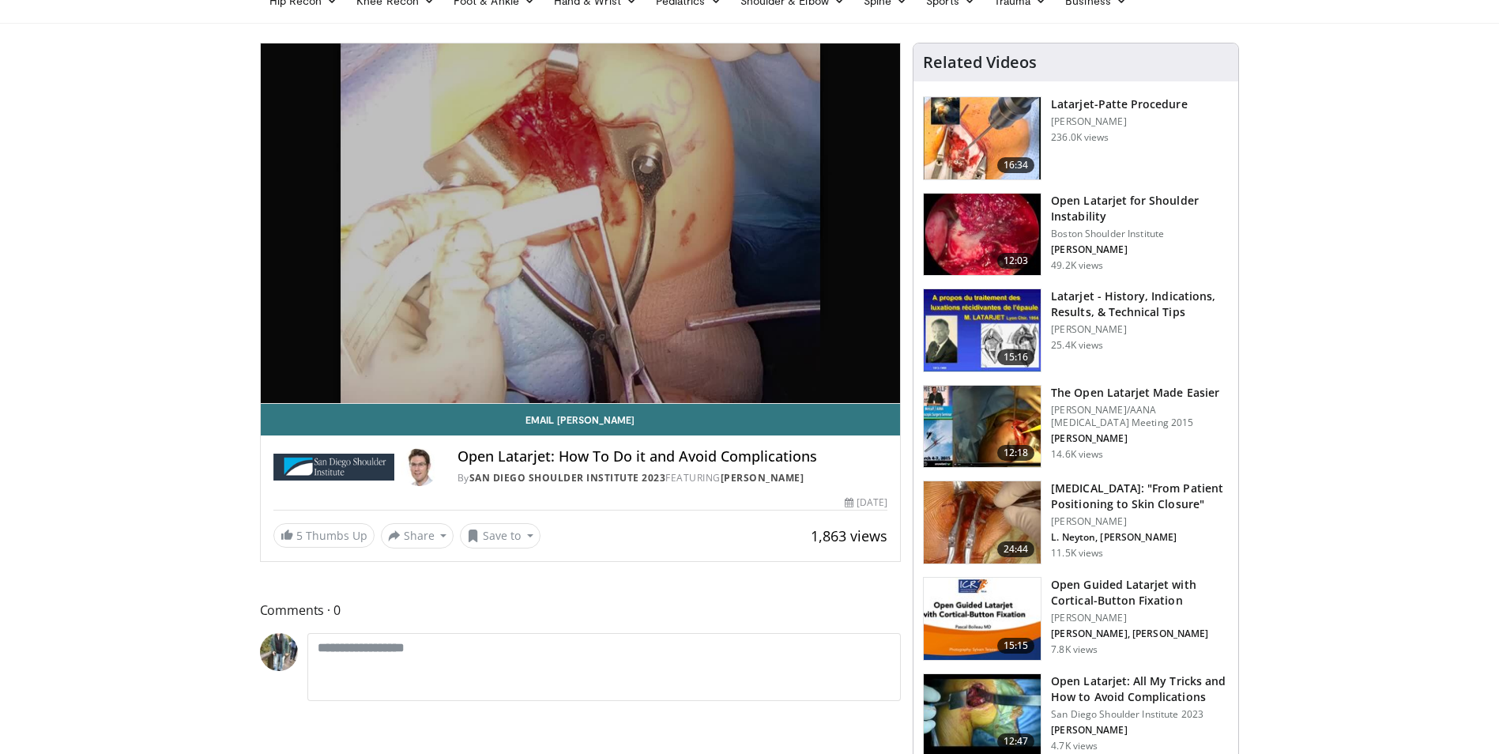
click at [1094, 400] on h3 "The Open Latarjet Made Easier" at bounding box center [1140, 393] width 178 height 16
